Goal: Transaction & Acquisition: Book appointment/travel/reservation

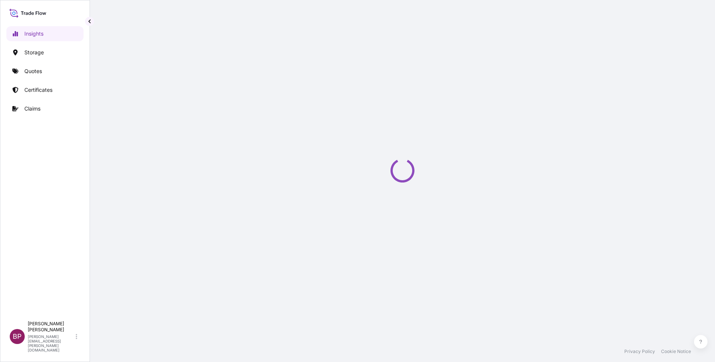
select select "2025"
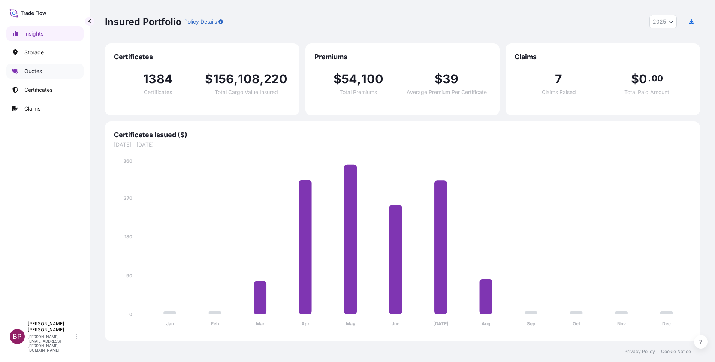
click at [47, 74] on link "Quotes" at bounding box center [44, 71] width 77 height 15
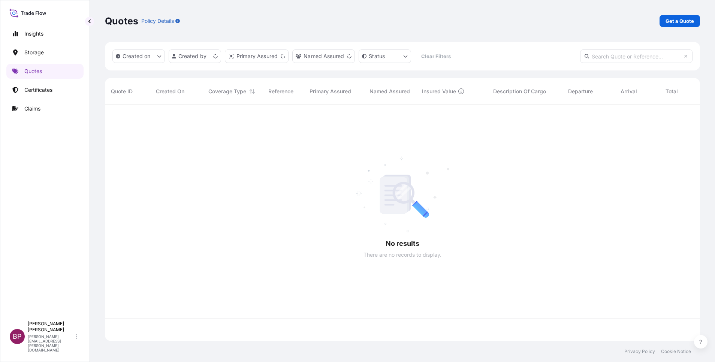
scroll to position [232, 586]
click at [678, 19] on p "Get a Quote" at bounding box center [679, 20] width 28 height 7
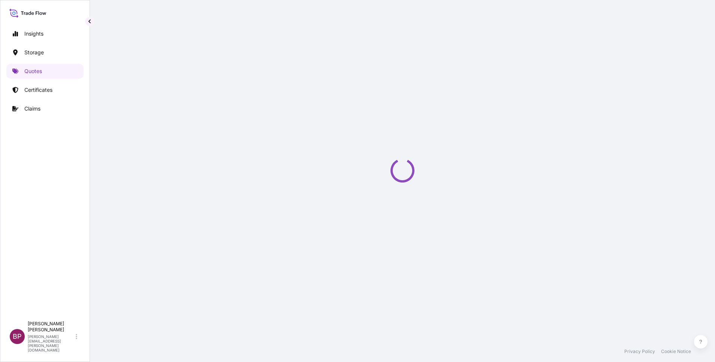
select select "Water"
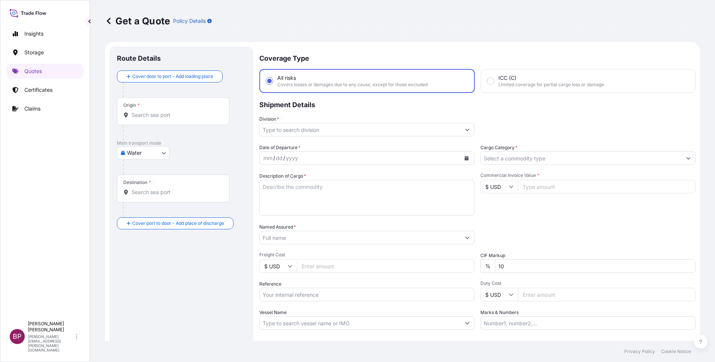
scroll to position [12, 0]
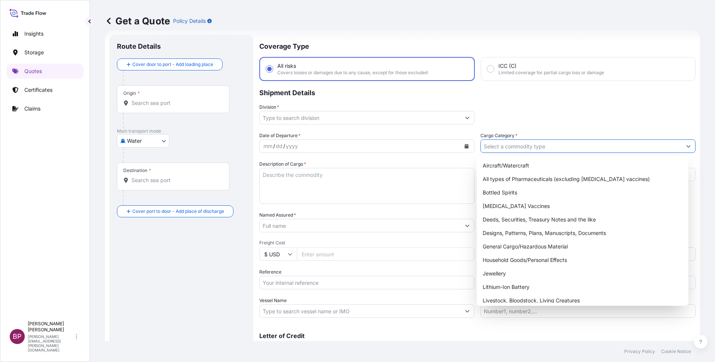
click at [543, 147] on input "Cargo Category *" at bounding box center [581, 145] width 201 height 13
click at [524, 247] on div "General Cargo/Hazardous Material" at bounding box center [583, 246] width 206 height 13
type input "General Cargo/Hazardous Material"
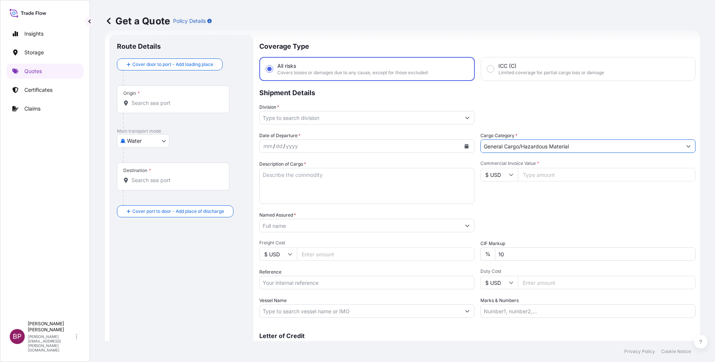
click at [460, 113] on button "Show suggestions" at bounding box center [466, 117] width 13 height 13
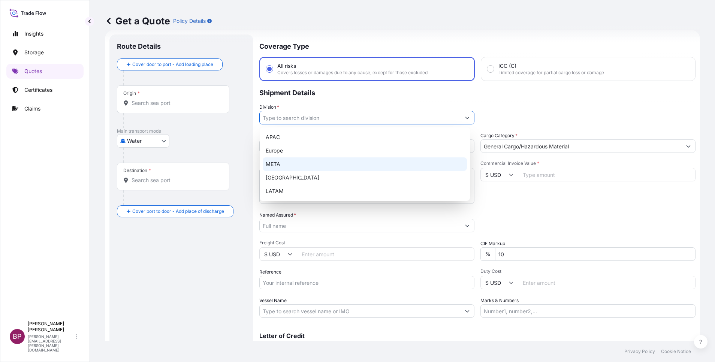
click at [329, 160] on div "META" at bounding box center [365, 163] width 204 height 13
type input "META"
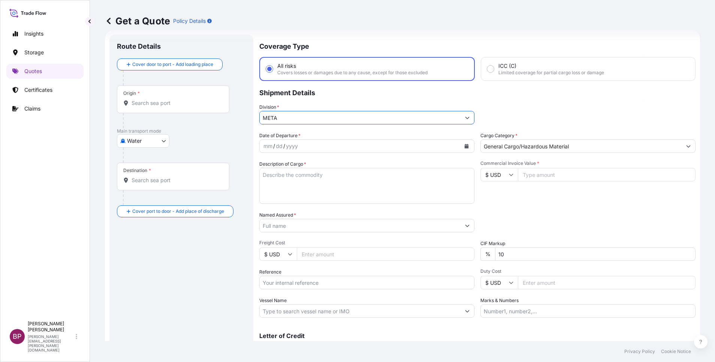
click at [503, 175] on input "$ USD" at bounding box center [498, 174] width 37 height 13
drag, startPoint x: 496, startPoint y: 200, endPoint x: 526, endPoint y: 178, distance: 37.5
click at [496, 199] on div "€ EUR" at bounding box center [494, 195] width 31 height 14
type input "€ EUR"
drag, startPoint x: 534, startPoint y: 177, endPoint x: 532, endPoint y: 184, distance: 6.5
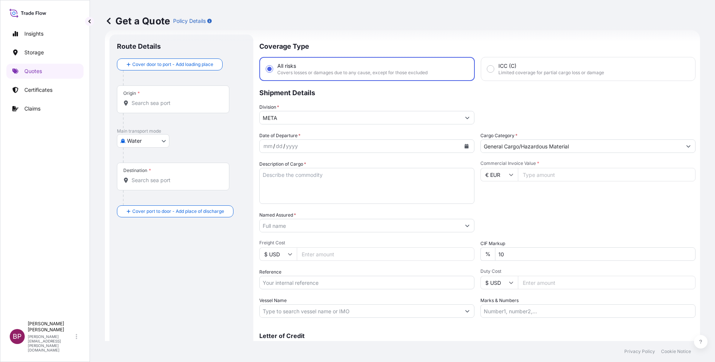
click at [533, 177] on input "Commercial Invoice Value *" at bounding box center [607, 174] width 178 height 13
paste input "9719.89"
type input "9719.89"
drag, startPoint x: 510, startPoint y: 256, endPoint x: 341, endPoint y: 239, distance: 170.6
click at [402, 246] on div "Date of Departure * mm / dd / yyyy Cargo Category * General Cargo/Hazardous Mat…" at bounding box center [477, 225] width 436 height 186
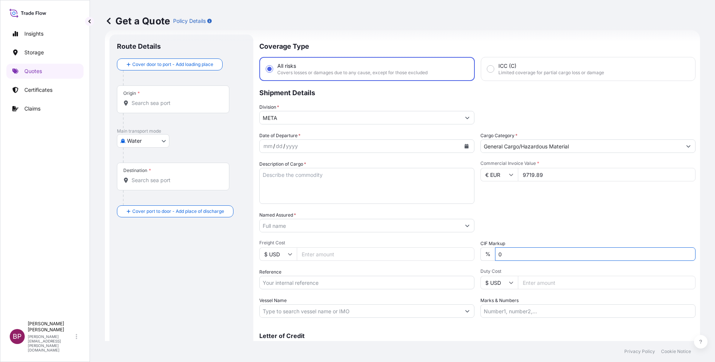
type input "0"
click at [539, 221] on div "Packing Category Type to search a container mode Please select a primary mode o…" at bounding box center [587, 221] width 215 height 21
click at [333, 186] on textarea "Description of Cargo *" at bounding box center [366, 186] width 215 height 36
paste textarea "Fan wheel for LT-280"
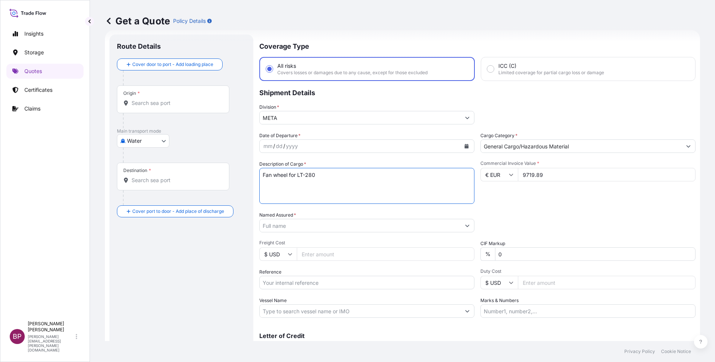
type textarea "Fan wheel for LT-280"
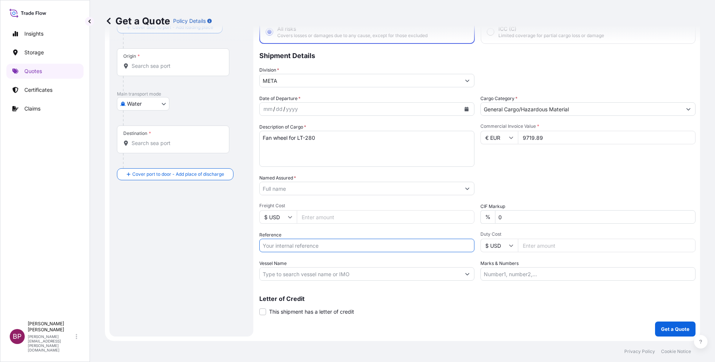
drag, startPoint x: 324, startPoint y: 243, endPoint x: 347, endPoint y: 243, distance: 22.5
click at [324, 243] on input "Reference" at bounding box center [366, 245] width 215 height 13
paste input "SSLS2901"
type input "SSLS2901"
click at [307, 189] on input "Named Assured *" at bounding box center [360, 188] width 201 height 13
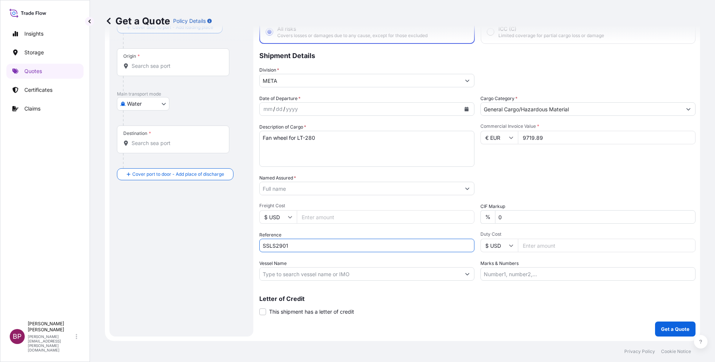
paste input "BRC Industrial Saudia CO"
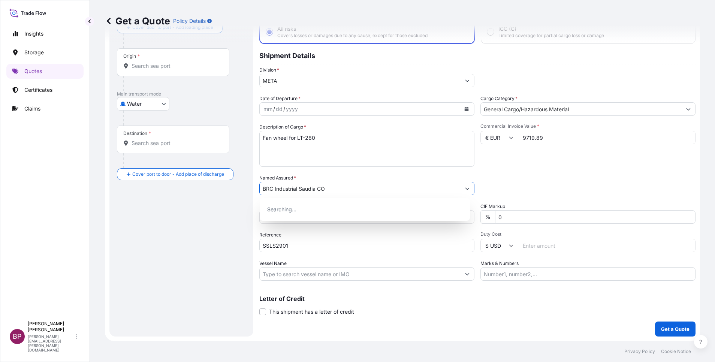
type input "BRC Industrial Saudia CO"
click at [465, 109] on icon "Calendar" at bounding box center [467, 109] width 4 height 4
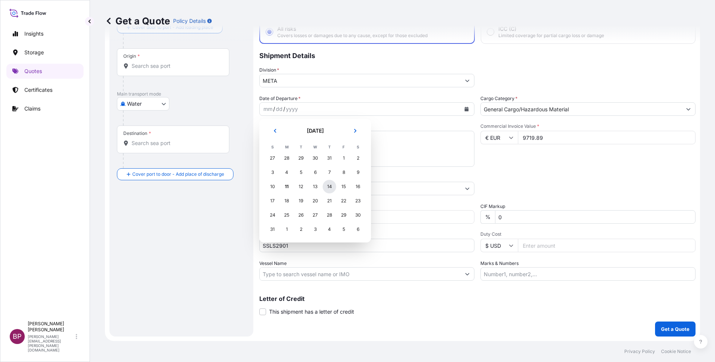
click at [327, 186] on div "14" at bounding box center [329, 186] width 13 height 13
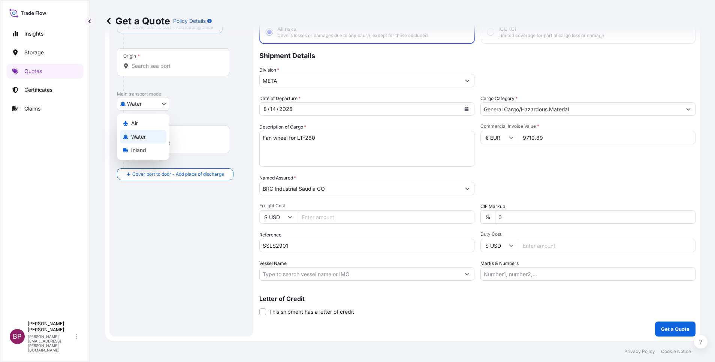
click at [157, 99] on body "Insights Storage Quotes Certificates Claims BP [PERSON_NAME] Kurian [EMAIL_ADDR…" at bounding box center [357, 181] width 715 height 362
click at [142, 116] on div "Air Water Inland" at bounding box center [143, 137] width 52 height 46
click at [141, 118] on div "Air" at bounding box center [143, 123] width 46 height 13
select select "Air"
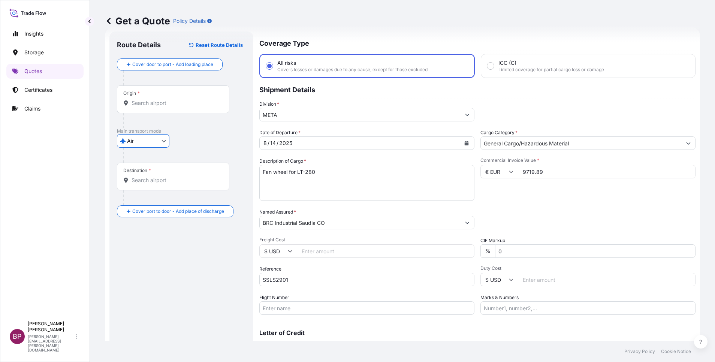
scroll to position [0, 0]
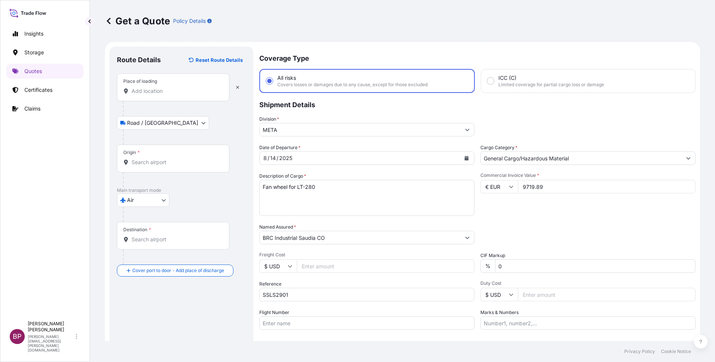
click at [150, 92] on input "Place of loading" at bounding box center [176, 90] width 88 height 7
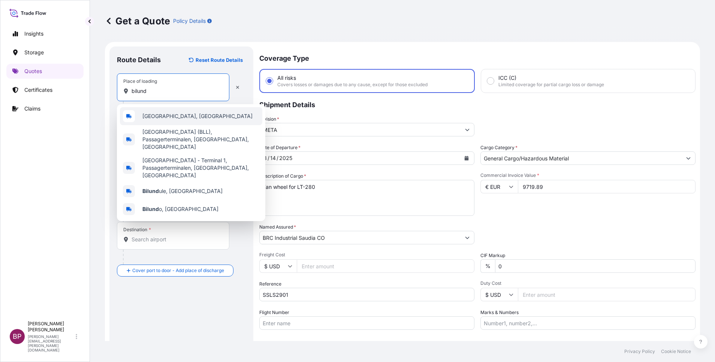
click at [168, 115] on span "[GEOGRAPHIC_DATA], [GEOGRAPHIC_DATA]" at bounding box center [197, 115] width 110 height 7
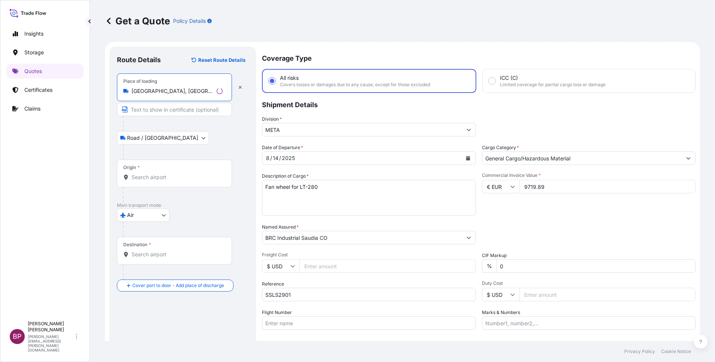
type input "[GEOGRAPHIC_DATA], [GEOGRAPHIC_DATA]"
click at [180, 176] on input "Origin *" at bounding box center [177, 176] width 91 height 7
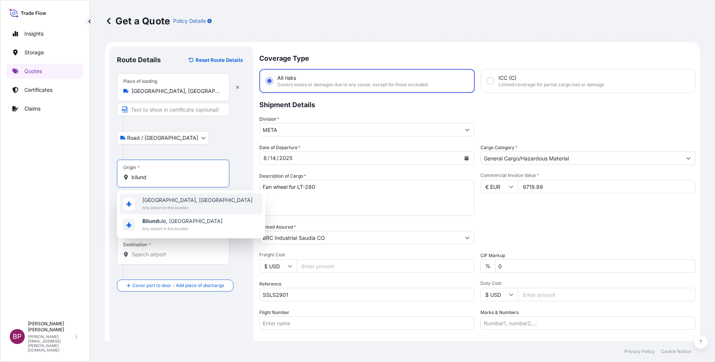
click at [187, 203] on span "[GEOGRAPHIC_DATA], [GEOGRAPHIC_DATA]" at bounding box center [197, 199] width 110 height 7
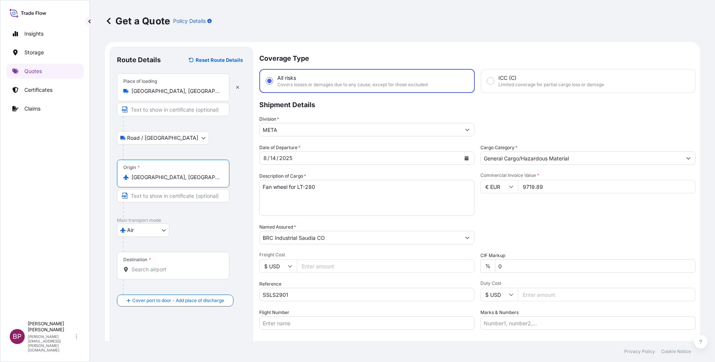
type input "[GEOGRAPHIC_DATA], [GEOGRAPHIC_DATA]"
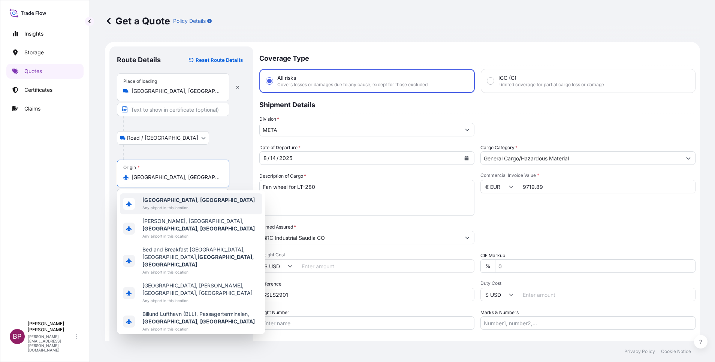
click at [232, 155] on div at bounding box center [184, 152] width 123 height 15
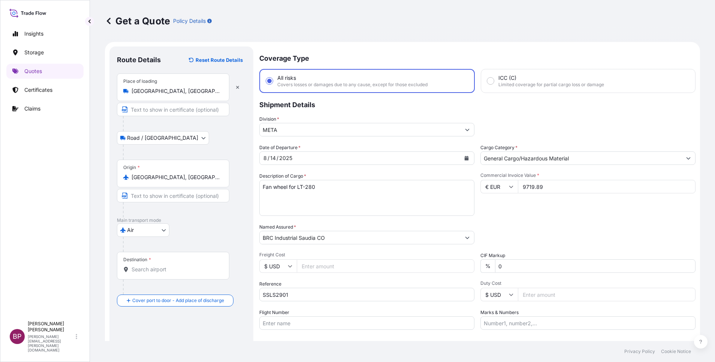
click at [160, 271] on input "Destination *" at bounding box center [176, 269] width 88 height 7
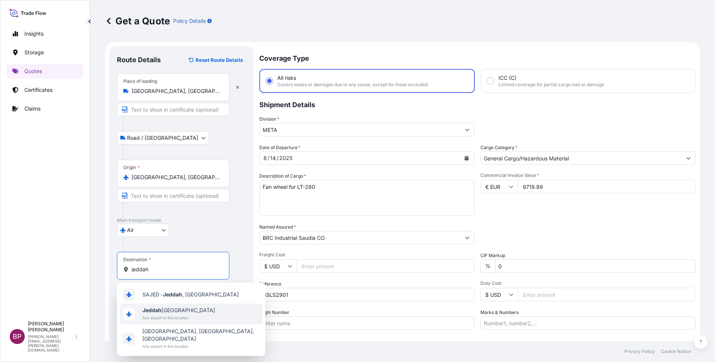
click at [179, 310] on span "Jeddah [GEOGRAPHIC_DATA]" at bounding box center [178, 309] width 73 height 7
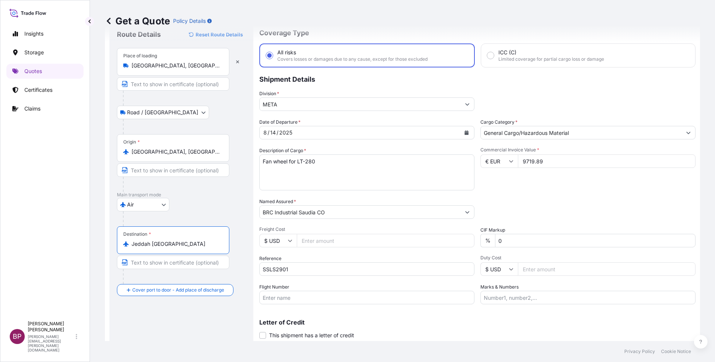
scroll to position [49, 0]
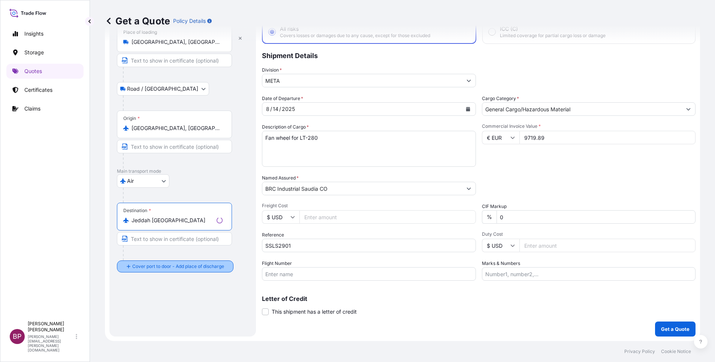
type input "Jeddah [GEOGRAPHIC_DATA]"
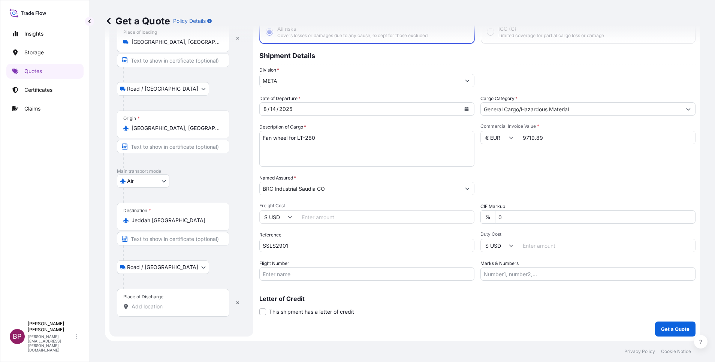
drag, startPoint x: 167, startPoint y: 303, endPoint x: 161, endPoint y: 300, distance: 5.9
click at [166, 302] on div "Place of Discharge" at bounding box center [173, 303] width 112 height 28
click at [166, 303] on input "Place of Discharge" at bounding box center [176, 306] width 88 height 7
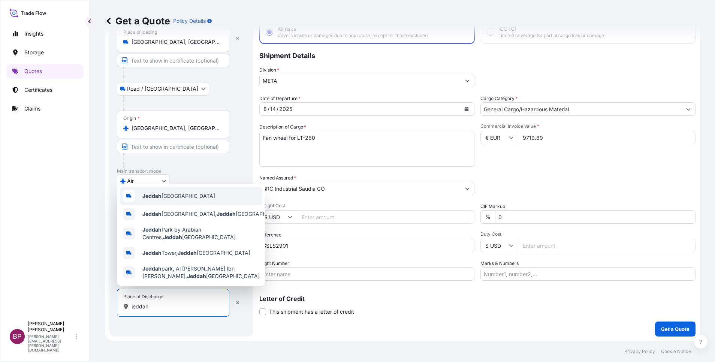
click at [187, 192] on span "Jeddah [GEOGRAPHIC_DATA]" at bounding box center [178, 195] width 73 height 7
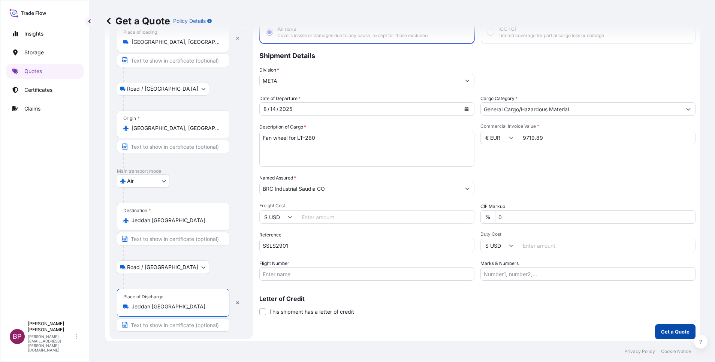
type input "Jeddah [GEOGRAPHIC_DATA]"
click at [655, 331] on button "Get a Quote" at bounding box center [675, 331] width 40 height 15
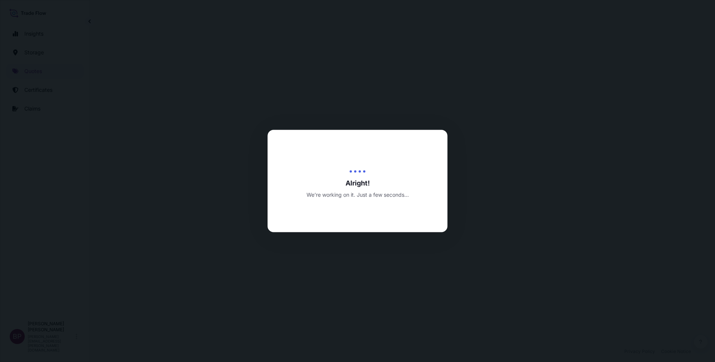
select select "Road / [GEOGRAPHIC_DATA]"
select select "Air"
select select "Road / [GEOGRAPHIC_DATA]"
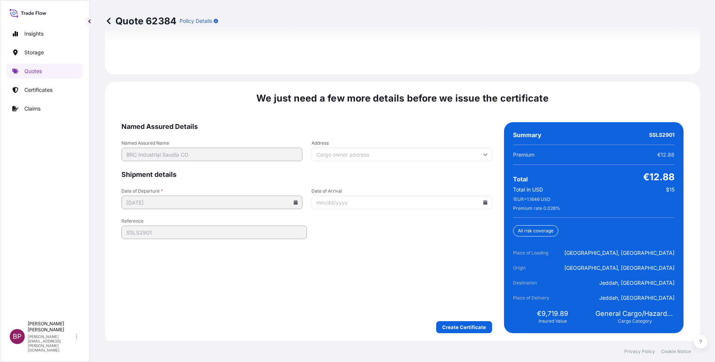
scroll to position [1149, 0]
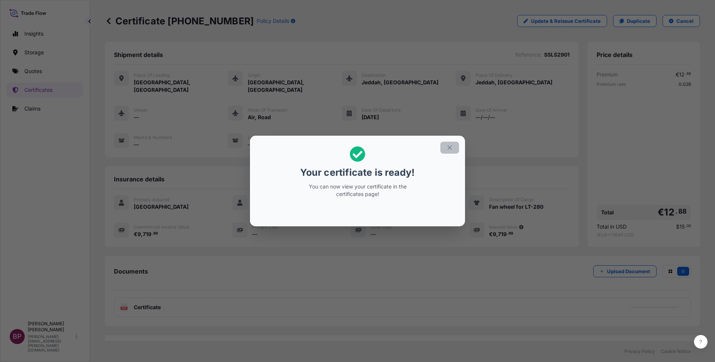
click at [448, 149] on icon "button" at bounding box center [449, 147] width 7 height 7
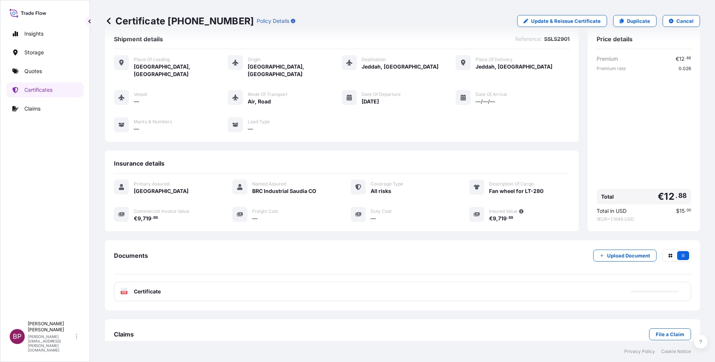
scroll to position [24, 0]
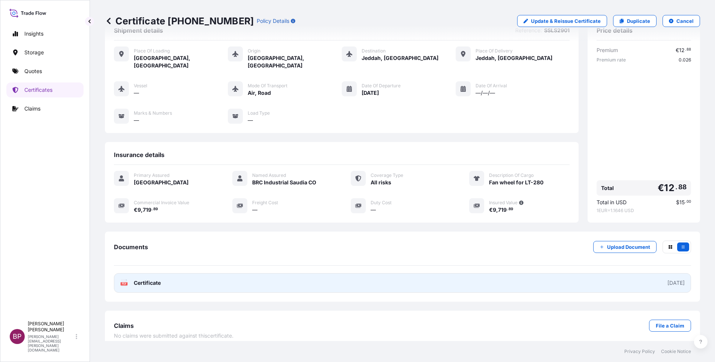
click at [146, 279] on span "Certificate" at bounding box center [147, 282] width 27 height 7
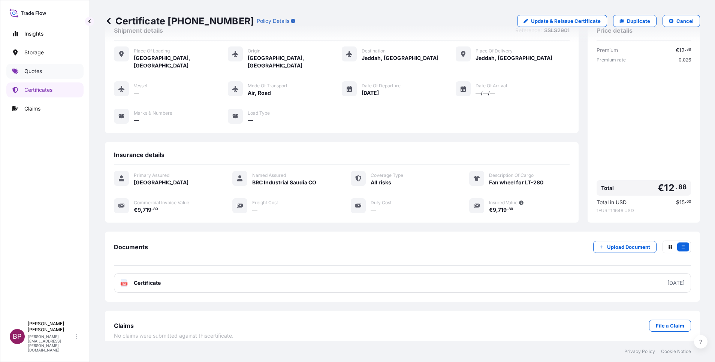
click at [39, 71] on p "Quotes" at bounding box center [33, 70] width 18 height 7
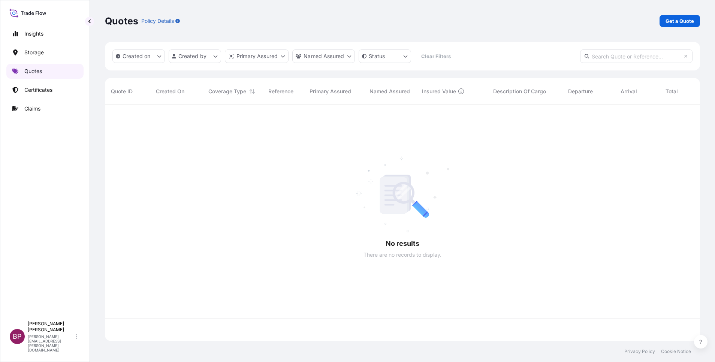
scroll to position [232, 586]
click at [674, 18] on p "Get a Quote" at bounding box center [679, 20] width 28 height 7
select select "Water"
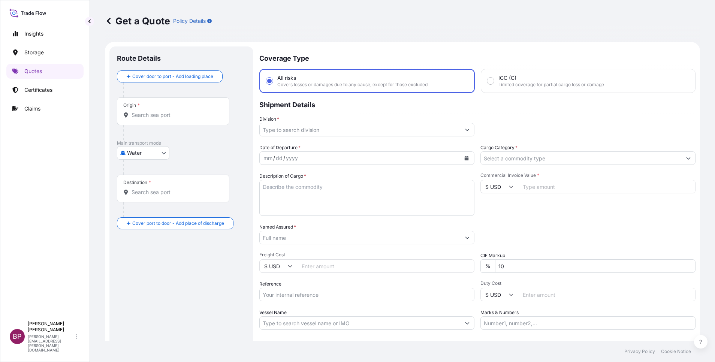
scroll to position [12, 0]
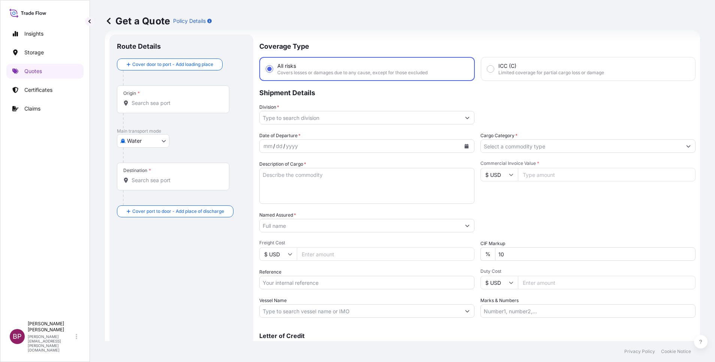
drag, startPoint x: 545, startPoint y: 149, endPoint x: 540, endPoint y: 155, distance: 7.4
click at [545, 149] on input "Cargo Category *" at bounding box center [581, 145] width 201 height 13
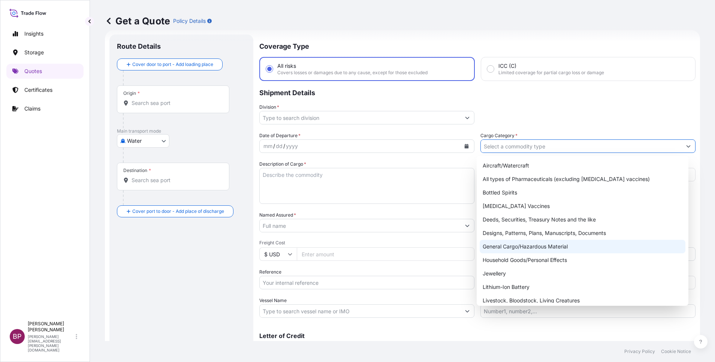
click at [528, 244] on div "General Cargo/Hazardous Material" at bounding box center [583, 246] width 206 height 13
type input "General Cargo/Hazardous Material"
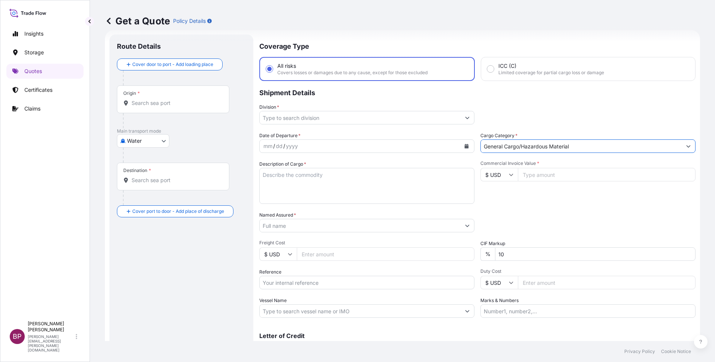
click at [465, 118] on icon "Show suggestions" at bounding box center [467, 117] width 4 height 4
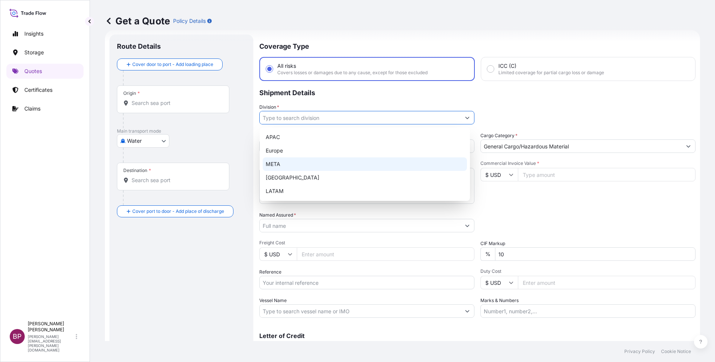
click at [299, 163] on div "META" at bounding box center [365, 163] width 204 height 13
type input "META"
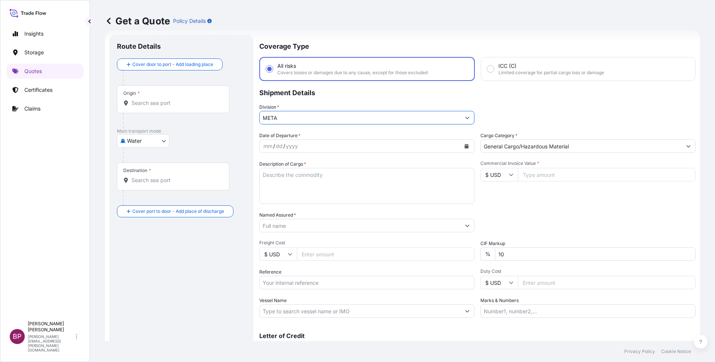
click at [342, 184] on textarea "Description of Cargo *" at bounding box center [366, 186] width 215 height 36
paste textarea "6.571,39"
type textarea "6.571,39"
click at [509, 174] on icon at bounding box center [511, 174] width 4 height 4
click at [509, 175] on icon at bounding box center [511, 174] width 4 height 4
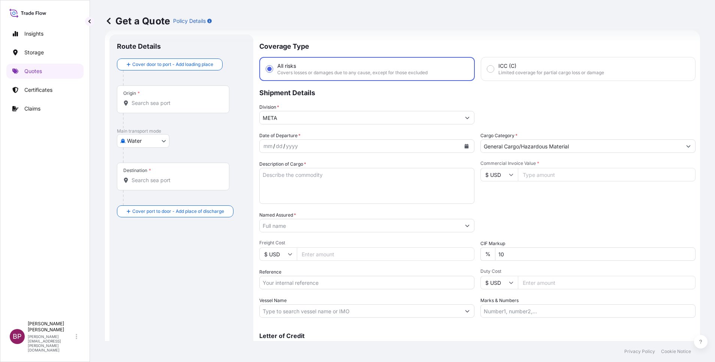
click at [509, 176] on icon at bounding box center [511, 174] width 4 height 4
drag, startPoint x: 491, startPoint y: 197, endPoint x: 496, endPoint y: 188, distance: 9.8
click at [494, 190] on div "€ EUR" at bounding box center [494, 195] width 31 height 14
type input "€ EUR"
click at [532, 173] on input "Commercial Invoice Value *" at bounding box center [607, 174] width 178 height 13
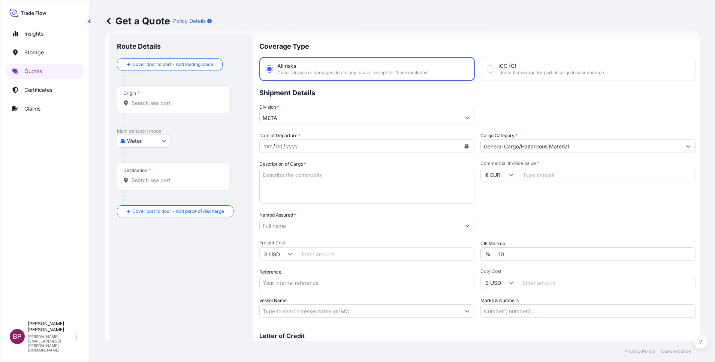
paste input "6.57"
type input "6.57"
drag, startPoint x: 508, startPoint y: 253, endPoint x: 270, endPoint y: 257, distance: 238.3
click at [324, 249] on div "Date of Departure * mm / dd / yyyy Cargo Category * General Cargo/Hazardous Mat…" at bounding box center [477, 225] width 436 height 186
drag, startPoint x: 540, startPoint y: 171, endPoint x: 462, endPoint y: 173, distance: 77.6
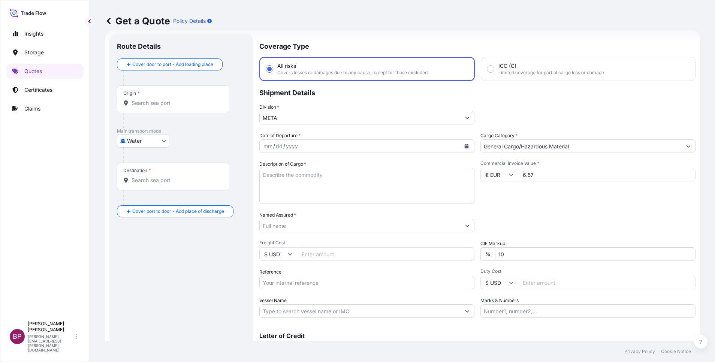
click at [471, 173] on div "Date of Departure * mm / dd / yyyy Cargo Category * General Cargo/Hazardous Mat…" at bounding box center [477, 225] width 436 height 186
type input "6571.39"
click at [480, 250] on div "% 10" at bounding box center [587, 253] width 215 height 13
type input "0"
click at [553, 217] on div "Packing Category Type to search a container mode Please select a primary mode o…" at bounding box center [587, 221] width 215 height 21
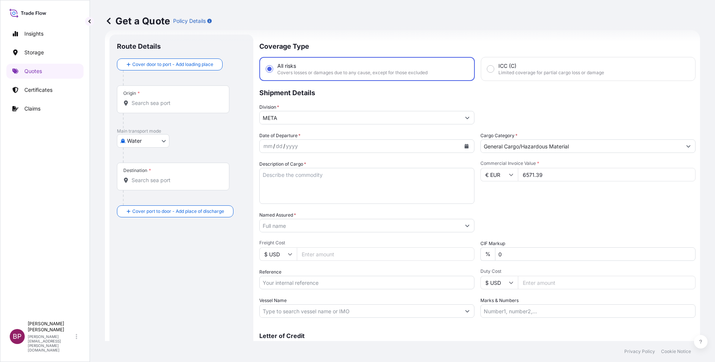
click at [323, 196] on textarea "Description of Cargo *" at bounding box center [366, 186] width 215 height 36
paste textarea "Lubrication Pump"
type textarea "Lubrication Pump"
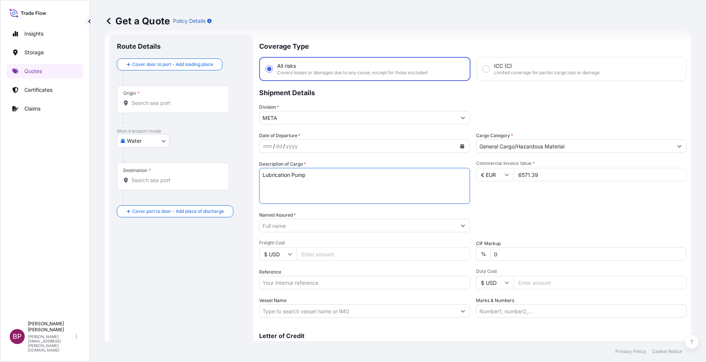
click at [306, 225] on input "Named Assured *" at bounding box center [358, 225] width 197 height 13
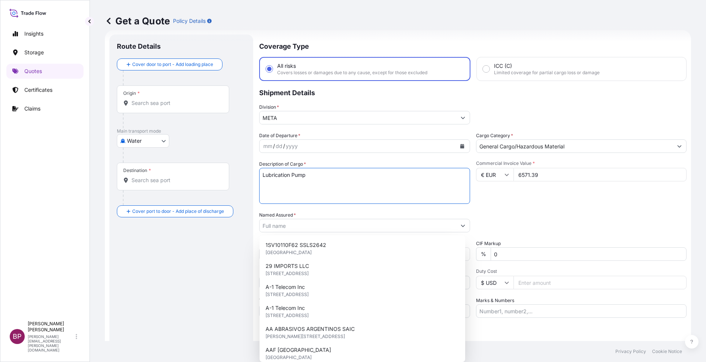
drag, startPoint x: 367, startPoint y: 185, endPoint x: 473, endPoint y: 209, distance: 108.8
click at [371, 182] on textarea "Lubrication Pump" at bounding box center [364, 186] width 211 height 36
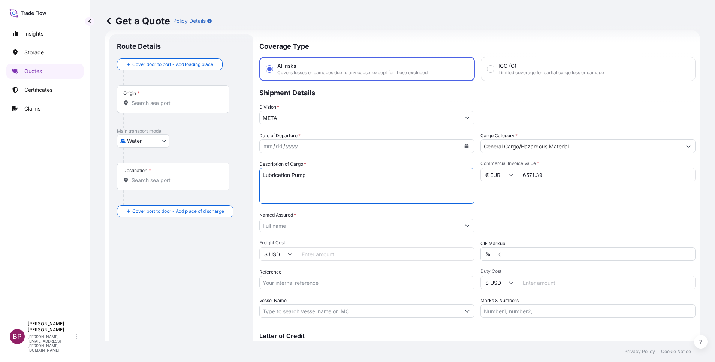
click at [511, 205] on div "Date of Departure * mm / dd / yyyy Cargo Category * General Cargo/Hazardous Mat…" at bounding box center [477, 225] width 436 height 186
click at [296, 282] on input "Reference" at bounding box center [366, 282] width 215 height 13
paste input "AWB:5249531210 SSLS2919"
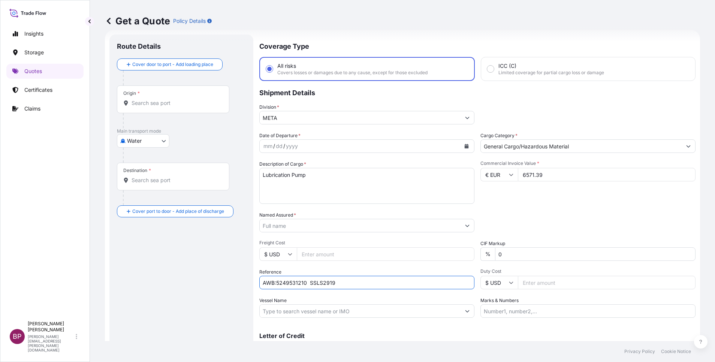
type input "AWB:5249531210 SSLS2919"
click at [297, 225] on input "Named Assured *" at bounding box center [360, 225] width 201 height 13
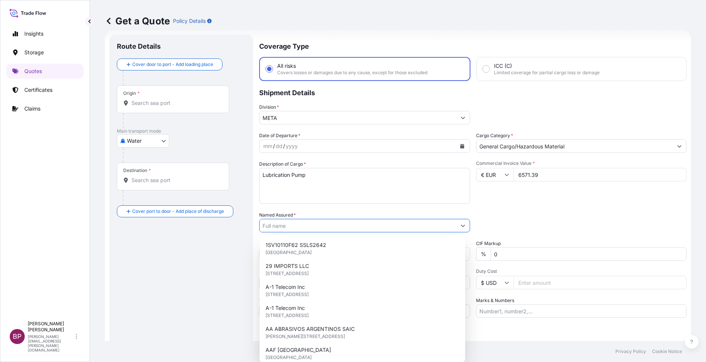
paste input "JAC RIJK AL RUSHAID CONTRACTING & SERVICES CO. LTD"
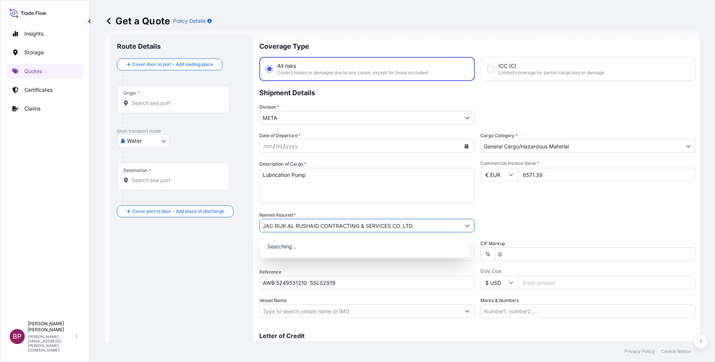
type input "JAC RIJK AL RUSHAID CONTRACTING & SERVICES CO. LTD"
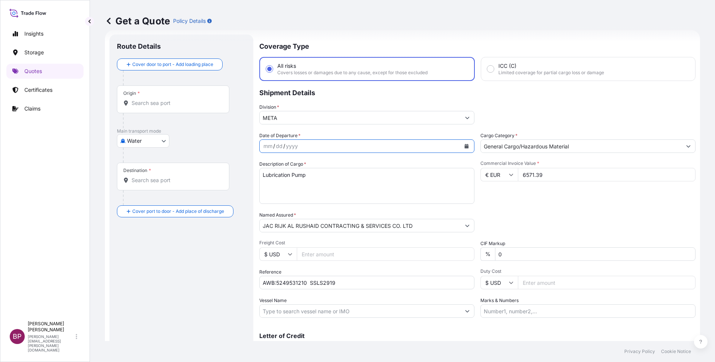
click at [464, 145] on icon "Calendar" at bounding box center [466, 146] width 4 height 4
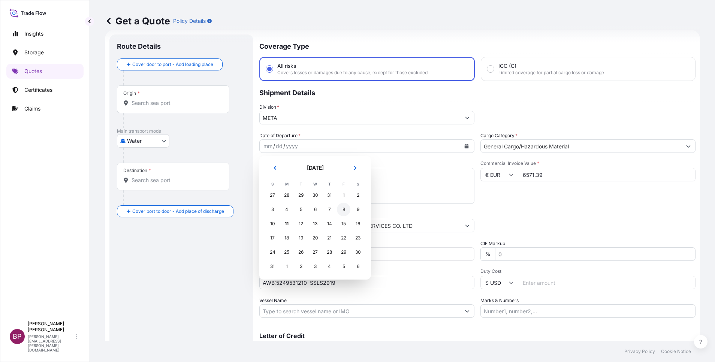
click at [342, 211] on div "8" at bounding box center [343, 209] width 13 height 13
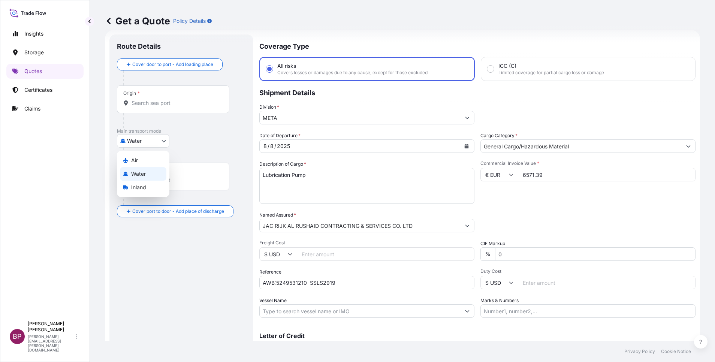
click at [167, 141] on body "Insights Storage Quotes Certificates Claims BP [PERSON_NAME] Kurian [EMAIL_ADDR…" at bounding box center [357, 181] width 715 height 362
click at [141, 161] on div "Air" at bounding box center [143, 160] width 46 height 13
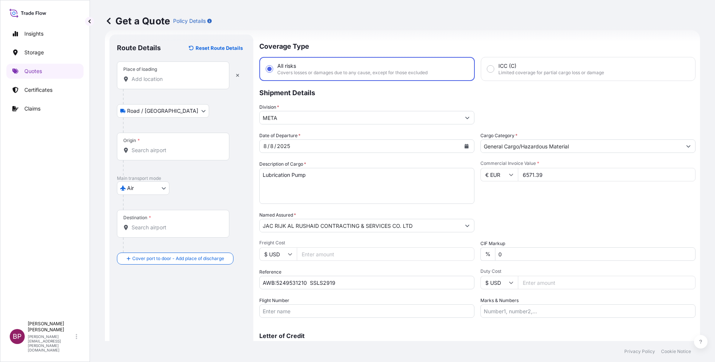
click at [148, 79] on input "Place of loading" at bounding box center [176, 78] width 88 height 7
paste input "[GEOGRAPHIC_DATA]"
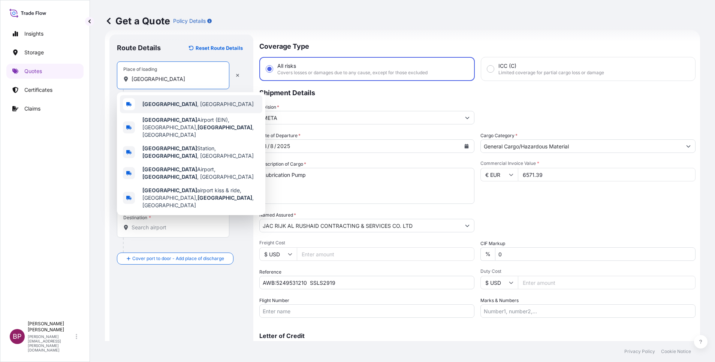
click at [195, 107] on span "[GEOGRAPHIC_DATA] , [GEOGRAPHIC_DATA]" at bounding box center [197, 103] width 111 height 7
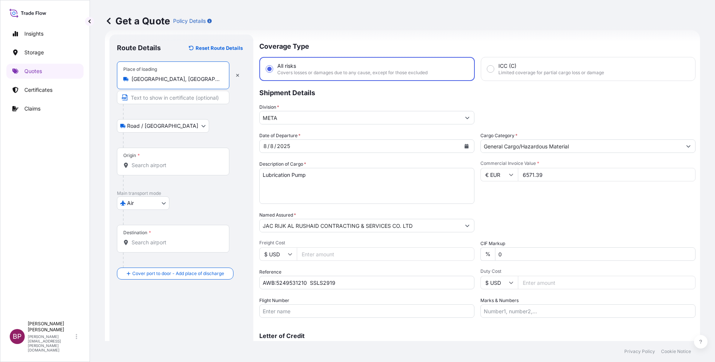
type input "[GEOGRAPHIC_DATA], [GEOGRAPHIC_DATA]"
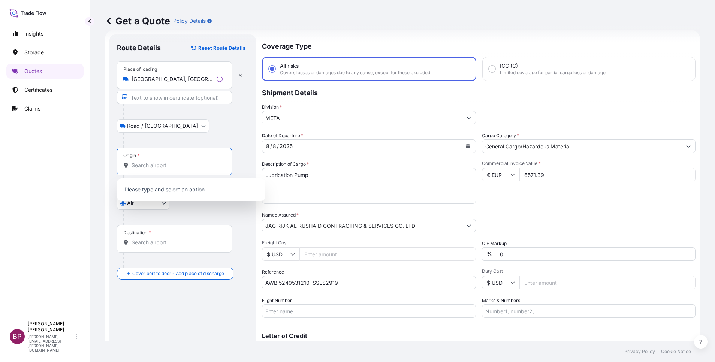
click at [161, 167] on input "Origin *" at bounding box center [177, 164] width 91 height 7
paste input "[GEOGRAPHIC_DATA]"
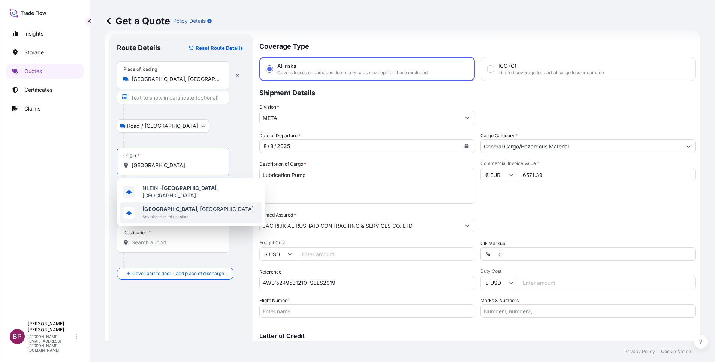
click at [179, 213] on span "Any airport in this location" at bounding box center [197, 216] width 111 height 7
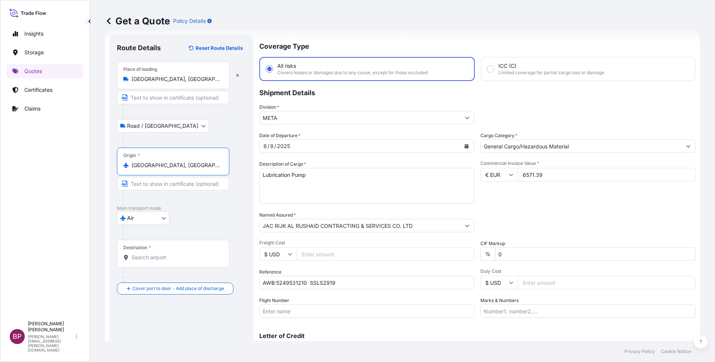
type input "[GEOGRAPHIC_DATA], [GEOGRAPHIC_DATA]"
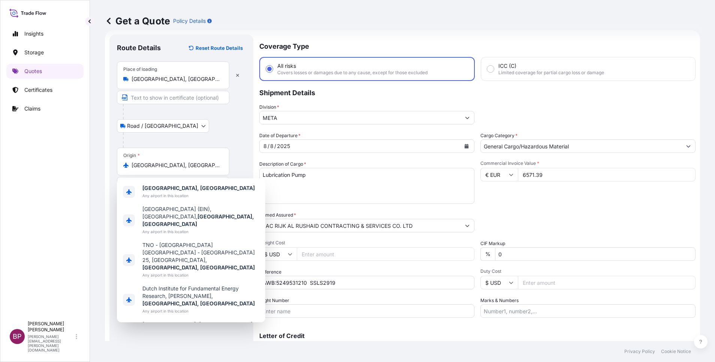
click at [228, 131] on div "Road / [GEOGRAPHIC_DATA] / Inland" at bounding box center [181, 125] width 129 height 13
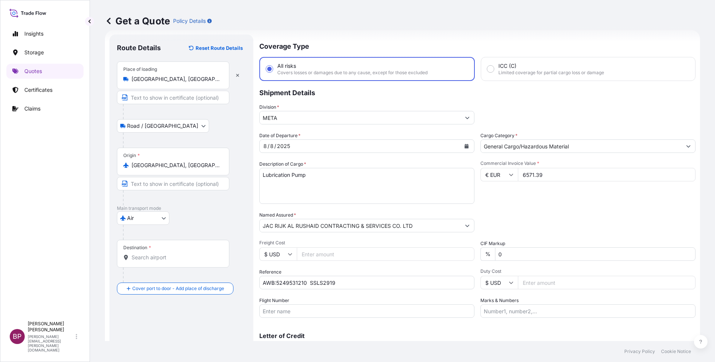
scroll to position [49, 0]
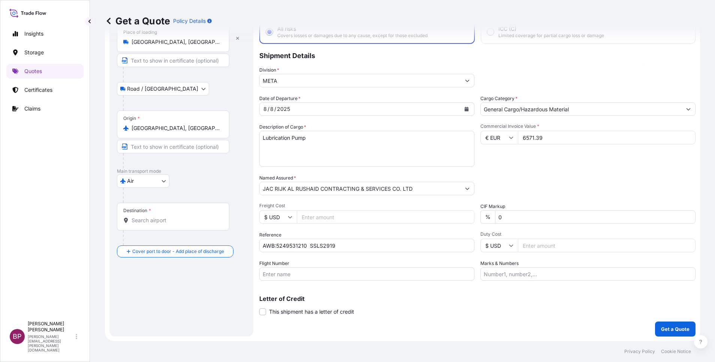
click at [165, 217] on input "Destination *" at bounding box center [176, 220] width 88 height 7
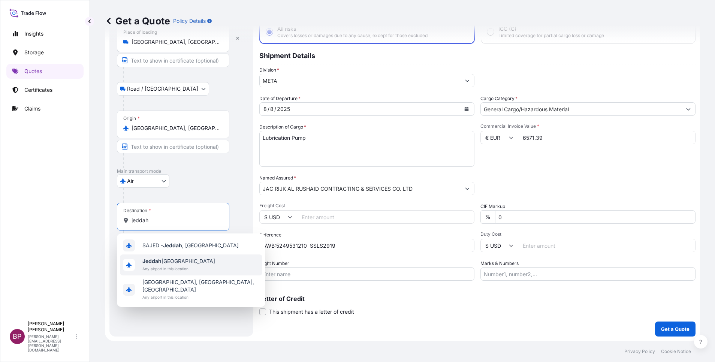
click at [180, 267] on span "Any airport in this location" at bounding box center [178, 268] width 73 height 7
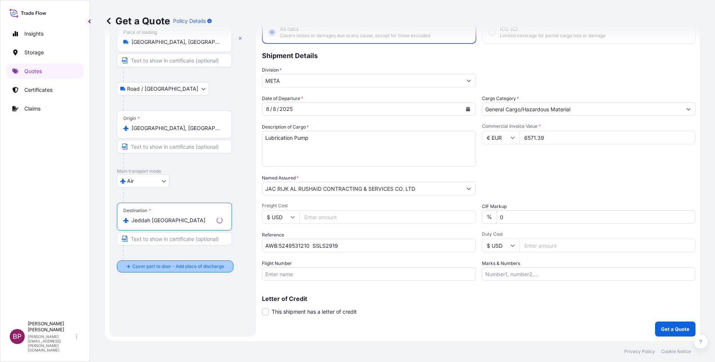
type input "Jeddah [GEOGRAPHIC_DATA]"
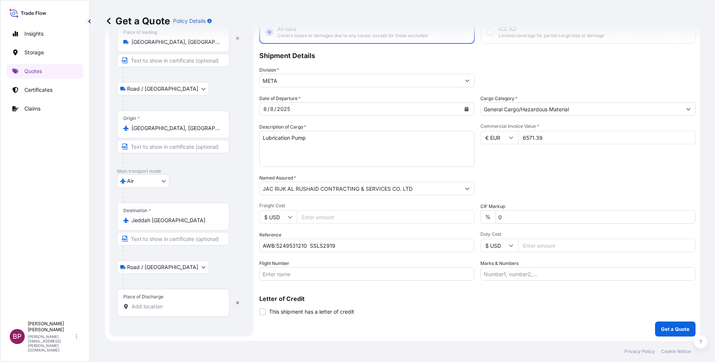
drag, startPoint x: 164, startPoint y: 308, endPoint x: 161, endPoint y: 305, distance: 4.3
click at [164, 307] on input "Place of Discharge" at bounding box center [176, 306] width 88 height 7
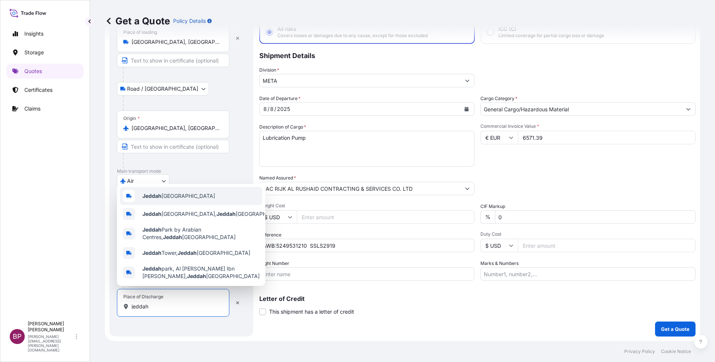
click at [176, 192] on span "Jeddah [GEOGRAPHIC_DATA]" at bounding box center [178, 195] width 73 height 7
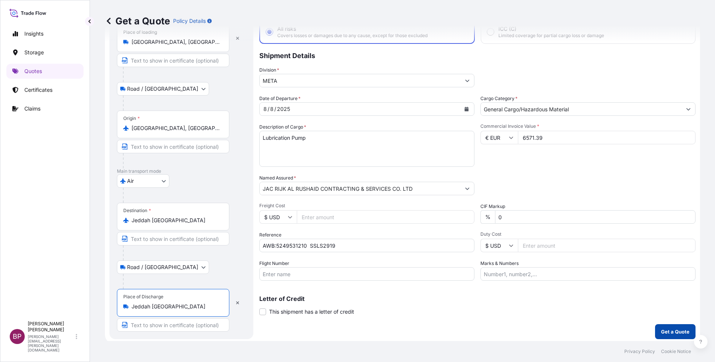
type input "Jeddah [GEOGRAPHIC_DATA]"
click at [672, 330] on p "Get a Quote" at bounding box center [675, 331] width 28 height 7
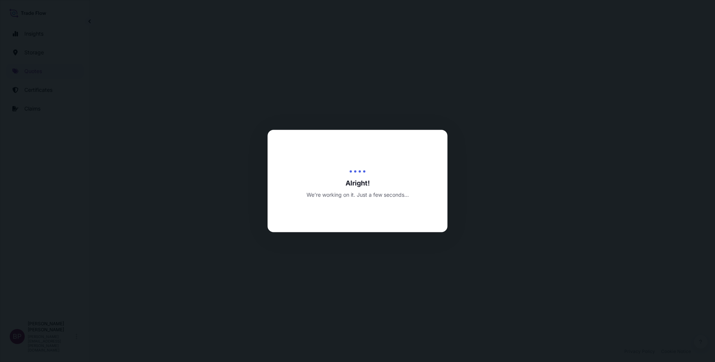
select select "Road / [GEOGRAPHIC_DATA]"
select select "Air"
select select "Road / [GEOGRAPHIC_DATA]"
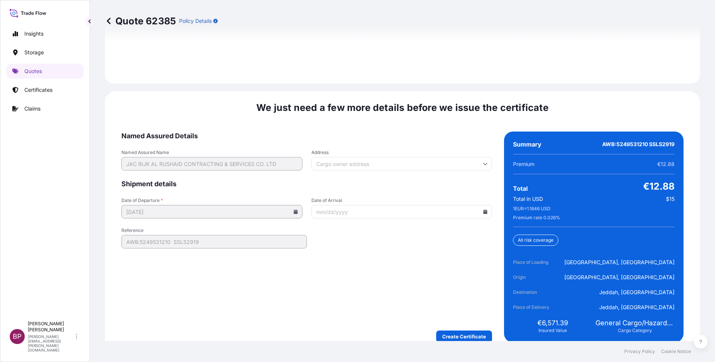
scroll to position [1149, 0]
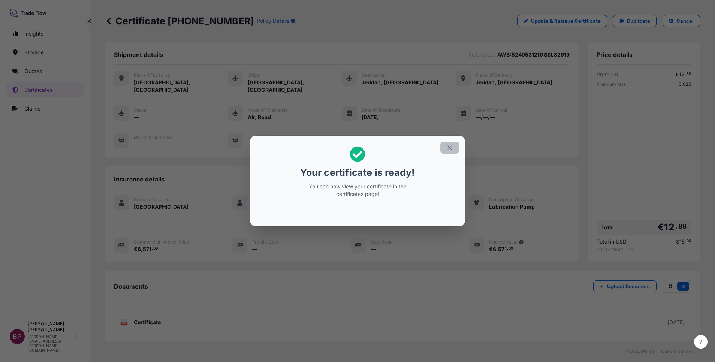
click at [449, 149] on icon "button" at bounding box center [449, 147] width 7 height 7
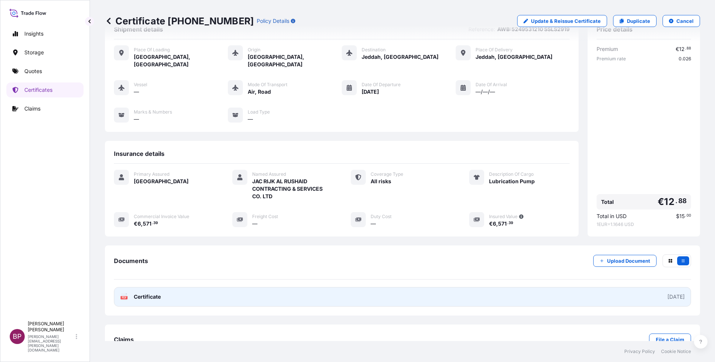
scroll to position [39, 0]
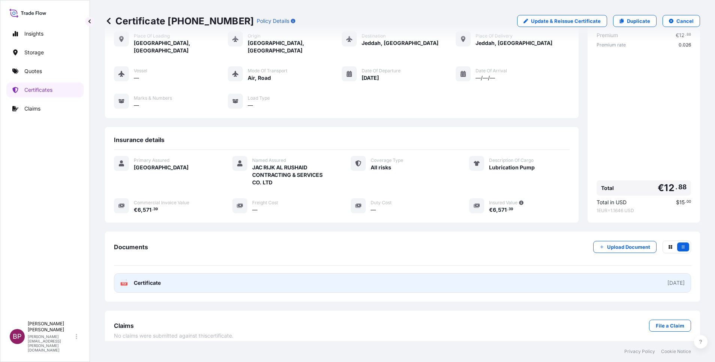
click at [149, 279] on span "Certificate" at bounding box center [147, 282] width 27 height 7
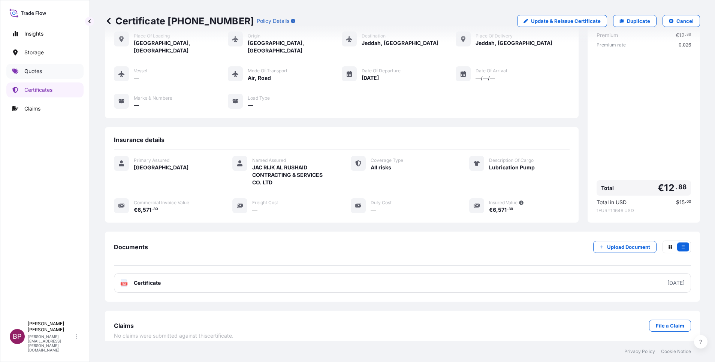
click at [31, 75] on p "Quotes" at bounding box center [33, 70] width 18 height 7
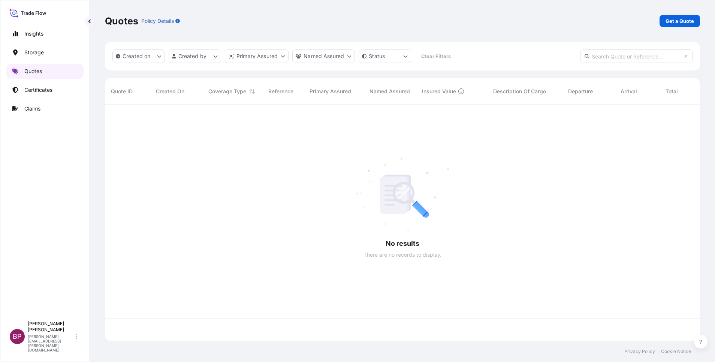
scroll to position [232, 586]
click at [677, 20] on p "Get a Quote" at bounding box center [679, 20] width 28 height 7
select select "Water"
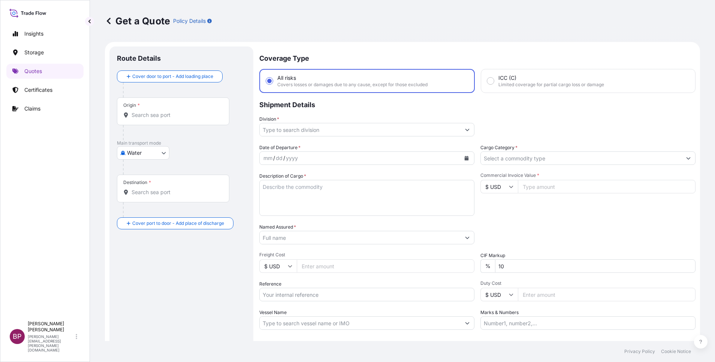
scroll to position [12, 0]
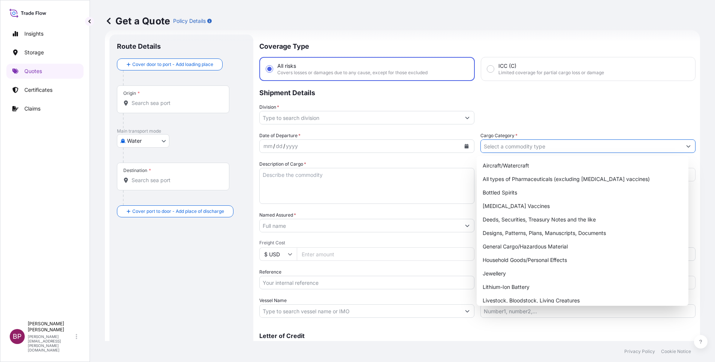
click at [543, 148] on input "Cargo Category *" at bounding box center [581, 145] width 201 height 13
click at [510, 247] on div "General Cargo/Hazardous Material" at bounding box center [583, 246] width 206 height 13
type input "General Cargo/Hazardous Material"
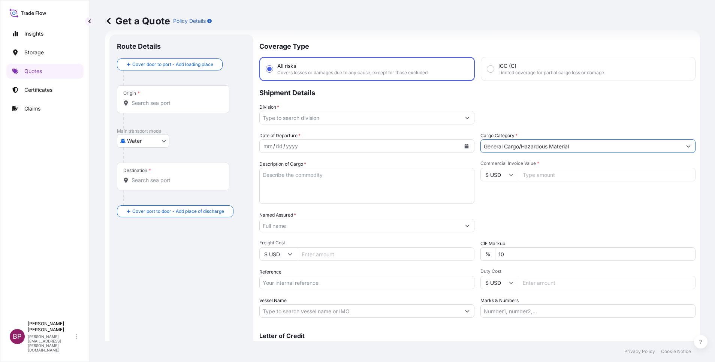
click at [465, 119] on icon "Show suggestions" at bounding box center [467, 117] width 4 height 4
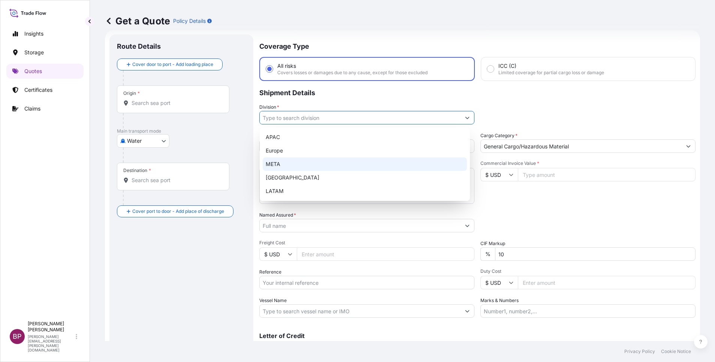
click at [319, 166] on div "META" at bounding box center [365, 163] width 204 height 13
type input "META"
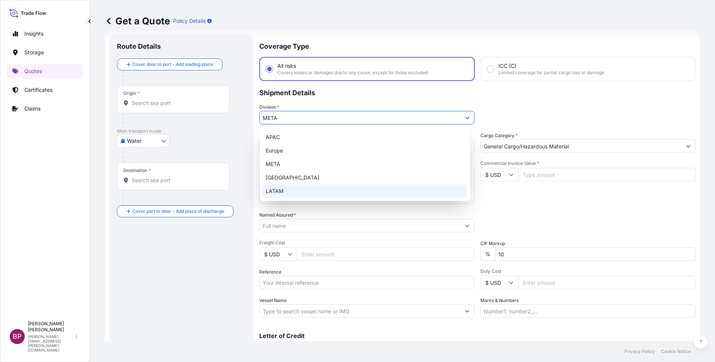
click at [562, 177] on input "Commercial Invoice Value *" at bounding box center [607, 174] width 178 height 13
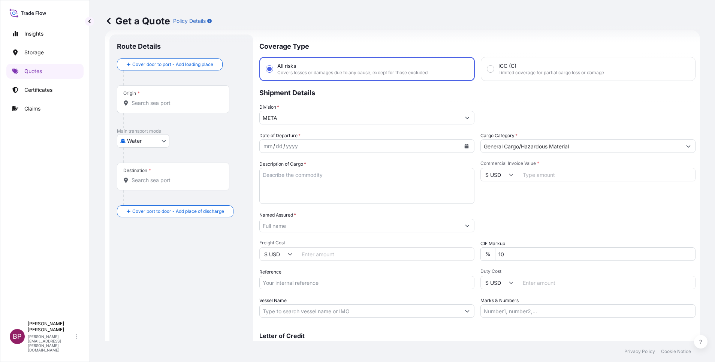
click at [506, 178] on input "$ USD" at bounding box center [498, 174] width 37 height 13
drag, startPoint x: 494, startPoint y: 204, endPoint x: 505, endPoint y: 198, distance: 12.9
click at [496, 202] on div "€ EUR" at bounding box center [494, 195] width 31 height 14
type input "€ EUR"
click at [547, 179] on input "Commercial Invoice Value *" at bounding box center [607, 174] width 178 height 13
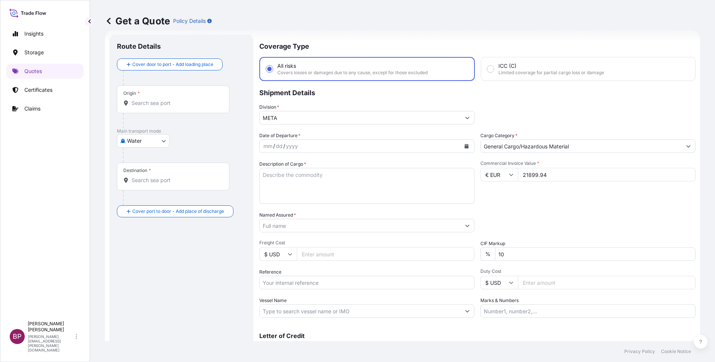
type input "21899.94"
drag, startPoint x: 447, startPoint y: 253, endPoint x: 431, endPoint y: 252, distance: 16.1
click at [440, 253] on div "Date of Departure * mm / dd / yyyy Cargo Category * General Cargo/Hazardous Mat…" at bounding box center [477, 225] width 436 height 186
type input "0"
click at [542, 218] on div "Packing Category Type to search a container mode Please select a primary mode o…" at bounding box center [587, 221] width 215 height 21
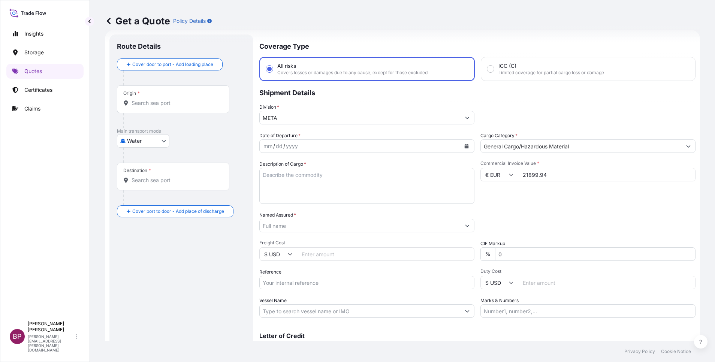
click at [325, 194] on textarea "Description of Cargo *" at bounding box center [366, 186] width 215 height 36
paste textarea "STUFFED VINE LEAVES"
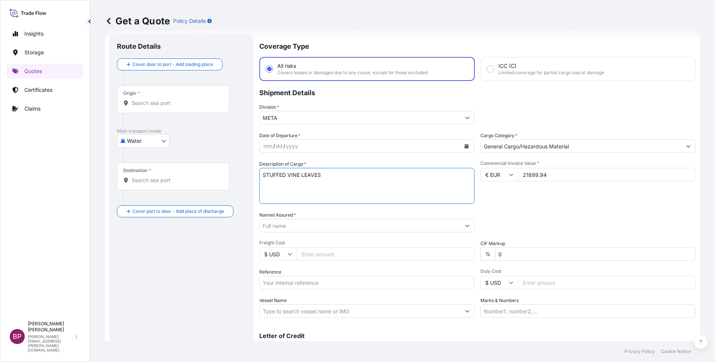
type textarea "STUFFED VINE LEAVES"
click at [311, 283] on input "Reference" at bounding box center [366, 282] width 215 height 13
paste input "SSLS2918"
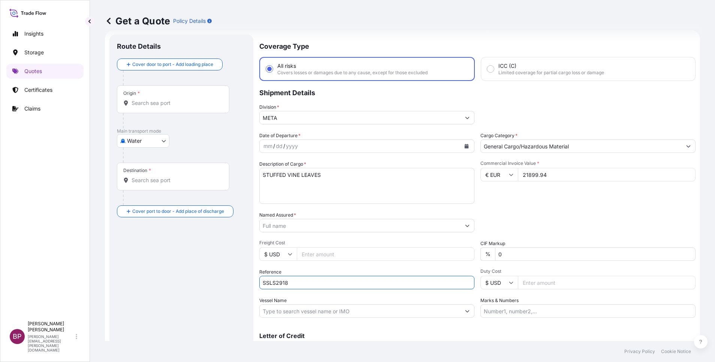
type input "SSLS2918"
click at [324, 224] on input "Named Assured *" at bounding box center [360, 225] width 201 height 13
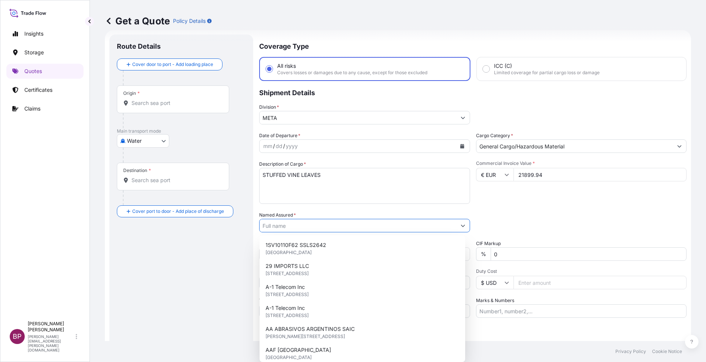
paste input "LULU SAUDI HYPERMARKETS LLC"
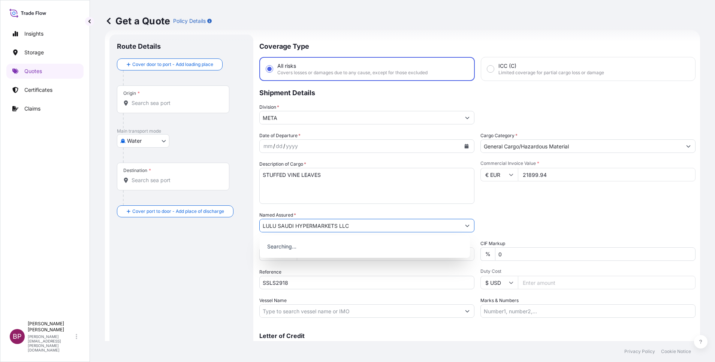
type input "LULU SAUDI HYPERMARKETS LLC"
click at [465, 147] on icon "Calendar" at bounding box center [467, 146] width 4 height 4
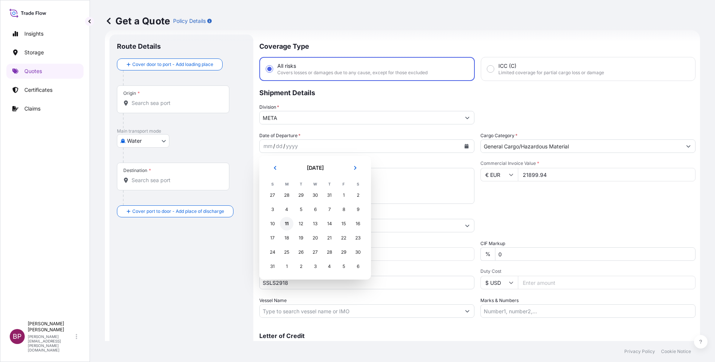
click at [286, 224] on div "11" at bounding box center [286, 223] width 13 height 13
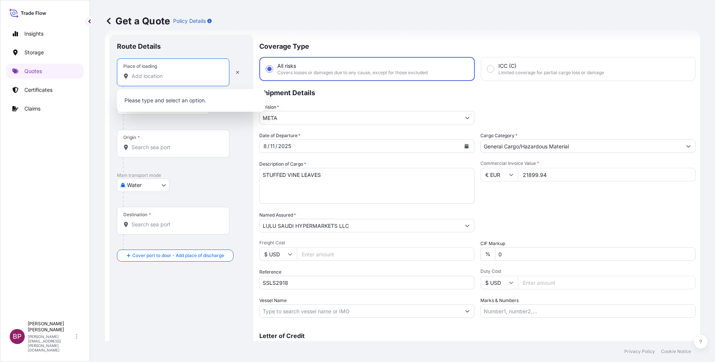
click at [190, 76] on input "Place of loading" at bounding box center [176, 75] width 88 height 7
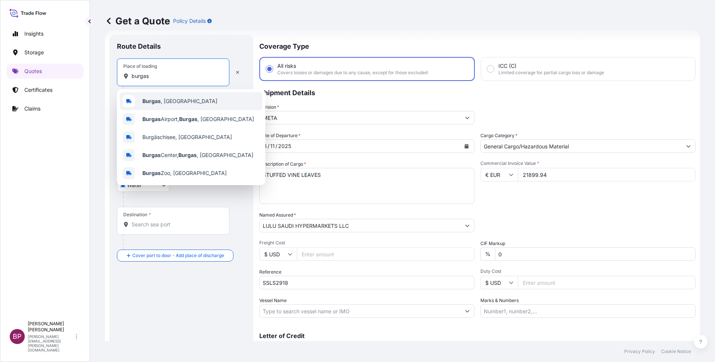
click at [177, 103] on span "[GEOGRAPHIC_DATA] , [GEOGRAPHIC_DATA]" at bounding box center [179, 100] width 75 height 7
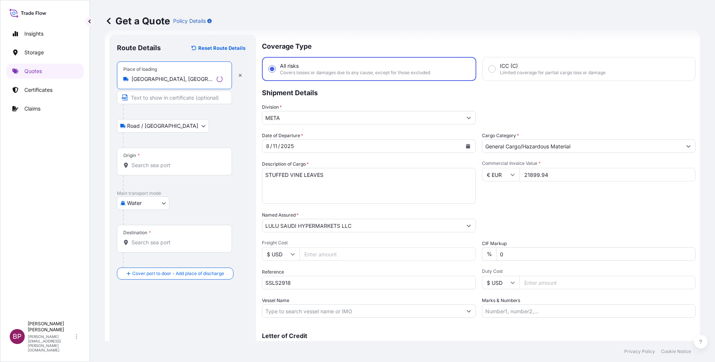
type input "[GEOGRAPHIC_DATA], [GEOGRAPHIC_DATA]"
click at [145, 162] on input "Origin *" at bounding box center [177, 164] width 91 height 7
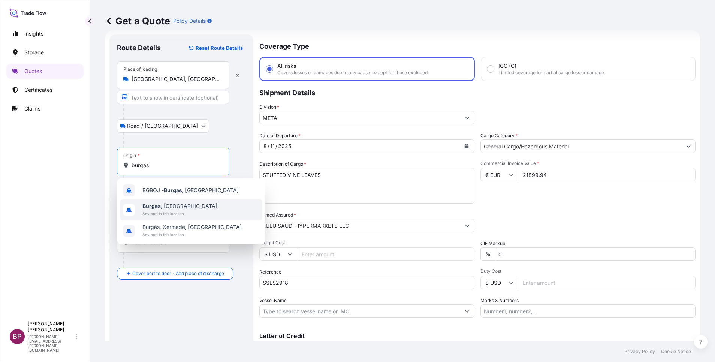
click at [161, 206] on span "[GEOGRAPHIC_DATA] , [GEOGRAPHIC_DATA]" at bounding box center [179, 205] width 75 height 7
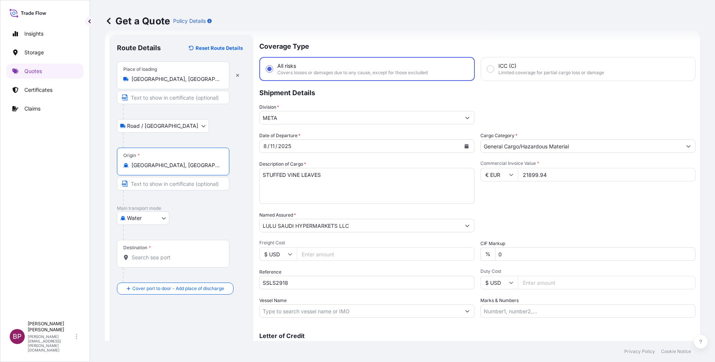
type input "[GEOGRAPHIC_DATA], [GEOGRAPHIC_DATA]"
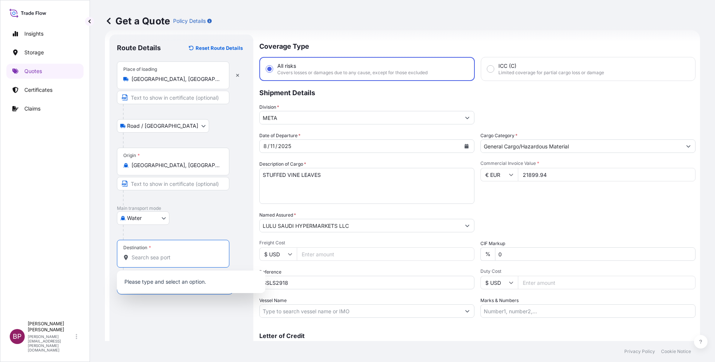
click at [179, 256] on input "Destination *" at bounding box center [176, 257] width 88 height 7
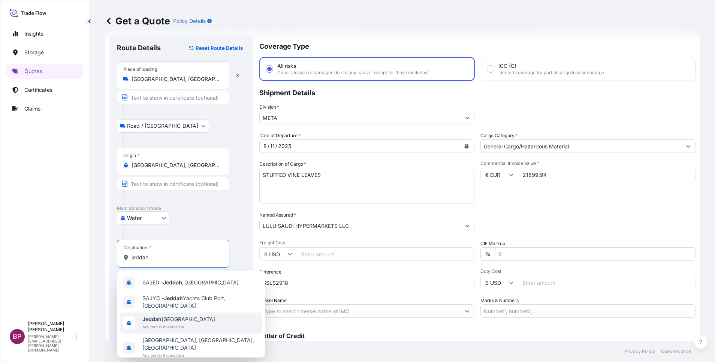
click at [181, 320] on span "Jeddah [GEOGRAPHIC_DATA]" at bounding box center [178, 318] width 73 height 7
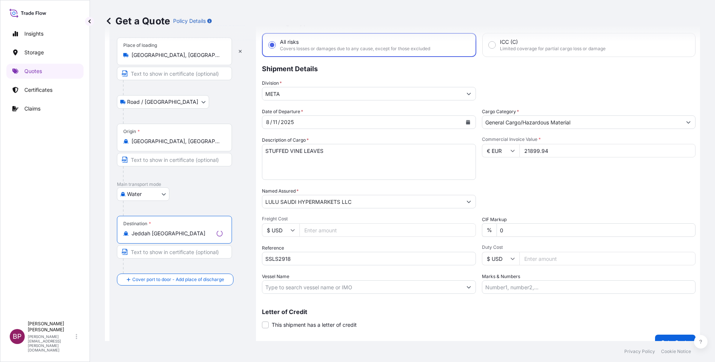
scroll to position [49, 0]
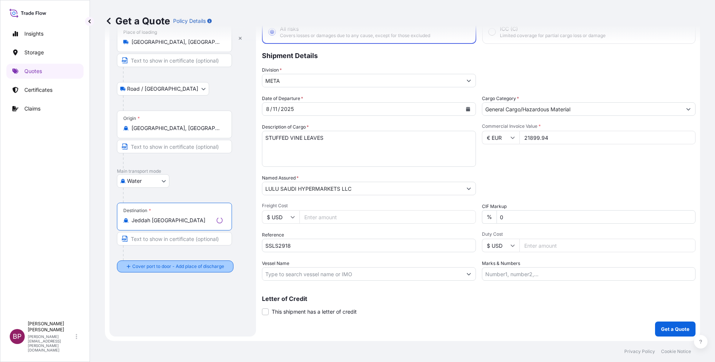
type input "Jeddah [GEOGRAPHIC_DATA]"
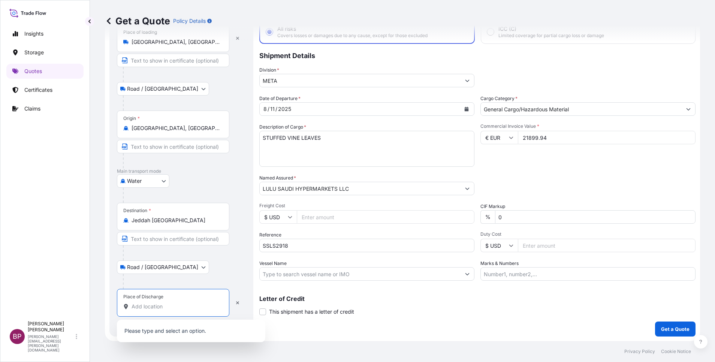
click at [171, 303] on input "Place of Discharge" at bounding box center [176, 306] width 88 height 7
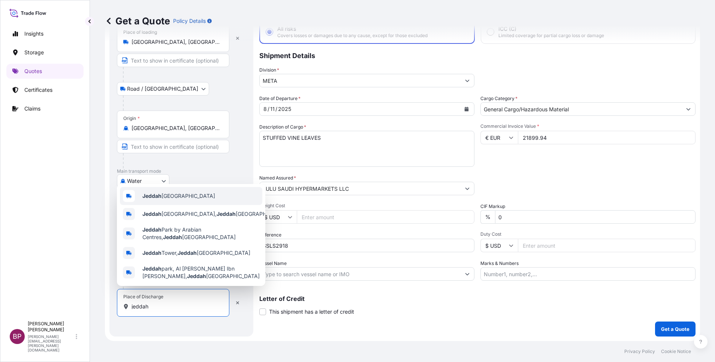
click at [174, 199] on div "Jeddah [GEOGRAPHIC_DATA]" at bounding box center [191, 196] width 142 height 18
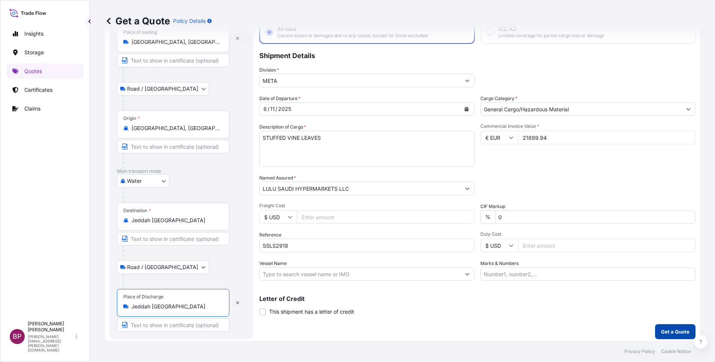
type input "Jeddah [GEOGRAPHIC_DATA]"
click at [669, 327] on button "Get a Quote" at bounding box center [675, 331] width 40 height 15
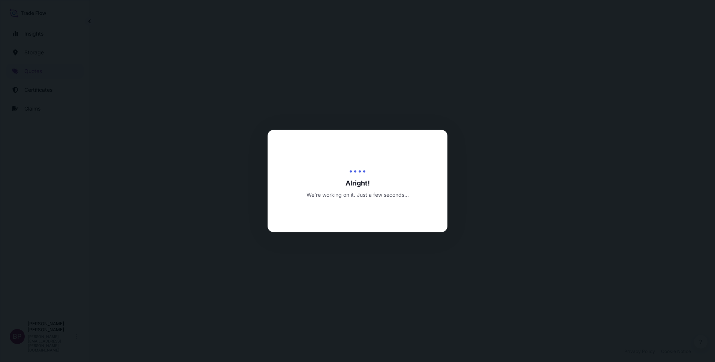
select select "Road / [GEOGRAPHIC_DATA]"
select select "Water"
select select "Road / [GEOGRAPHIC_DATA]"
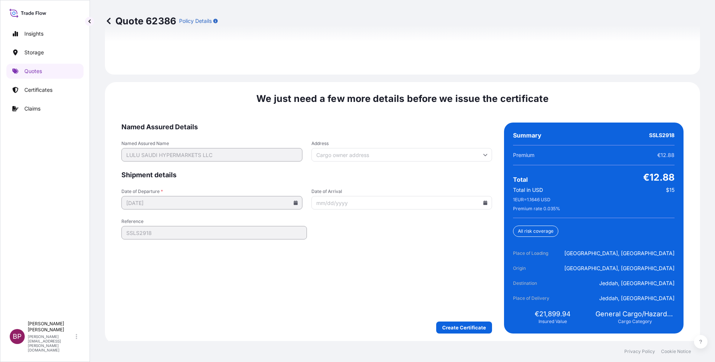
scroll to position [1149, 0]
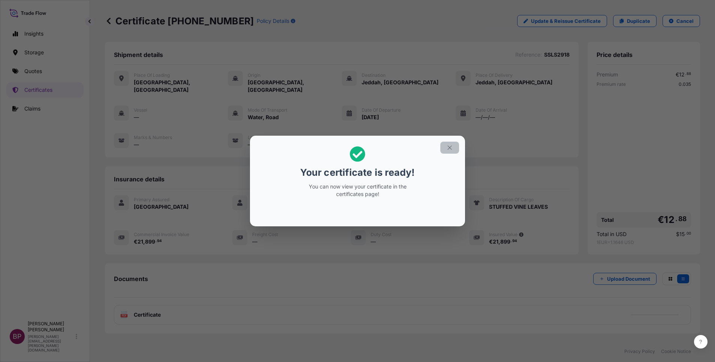
click at [448, 148] on icon "button" at bounding box center [449, 147] width 7 height 7
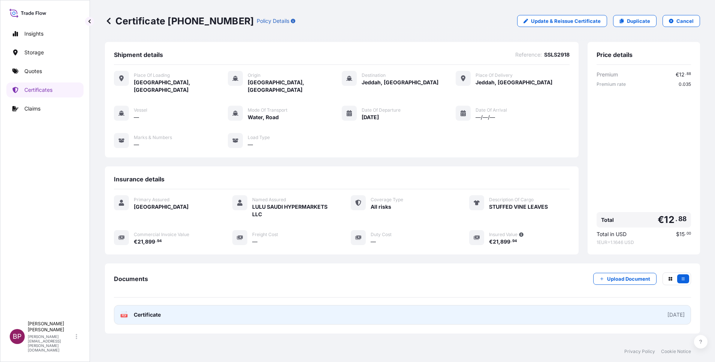
click at [165, 307] on link "PDF Certificate [DATE]" at bounding box center [402, 314] width 577 height 19
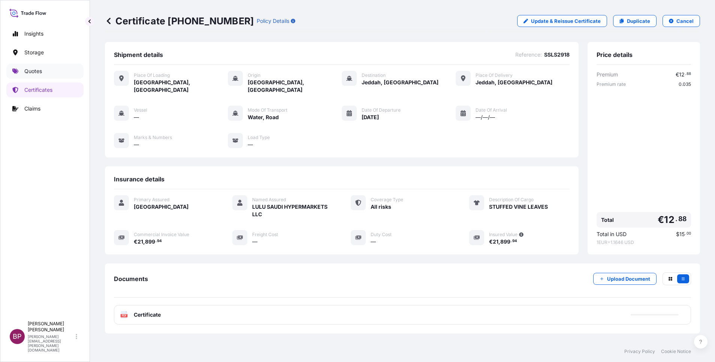
click at [34, 71] on p "Quotes" at bounding box center [33, 70] width 18 height 7
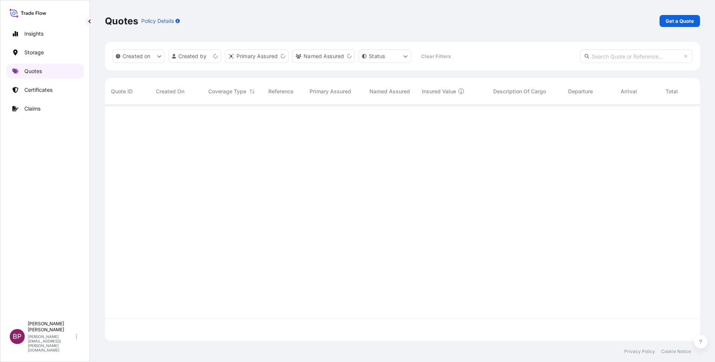
scroll to position [232, 586]
click at [682, 21] on p "Get a Quote" at bounding box center [679, 20] width 28 height 7
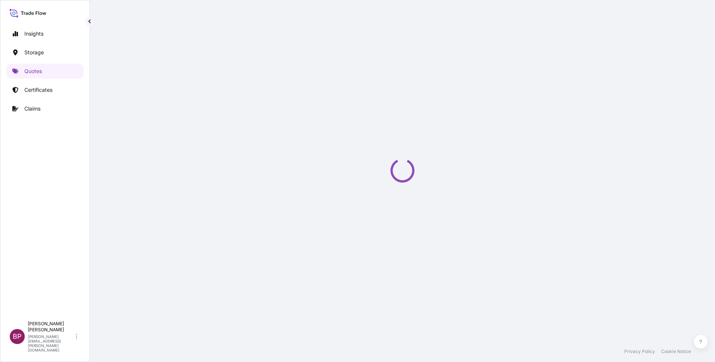
select select "Water"
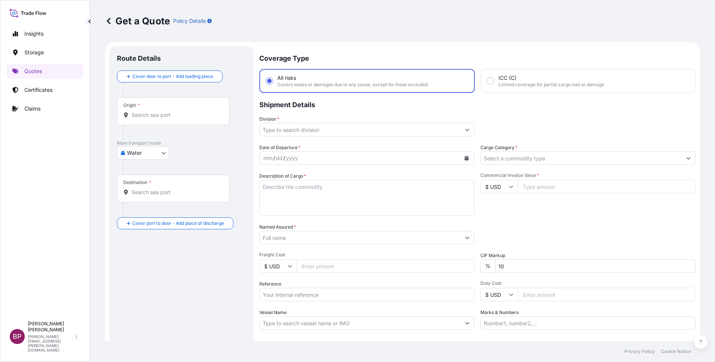
scroll to position [12, 0]
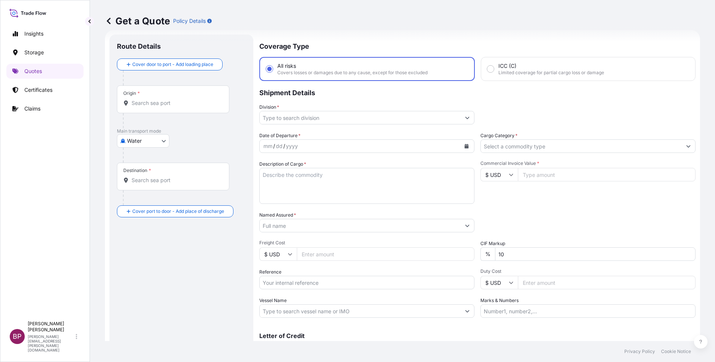
click at [535, 173] on input "Commercial Invoice Value *" at bounding box center [607, 174] width 178 height 13
paste input "286610"
type input "286610"
click at [532, 147] on input "Cargo Category *" at bounding box center [581, 145] width 201 height 13
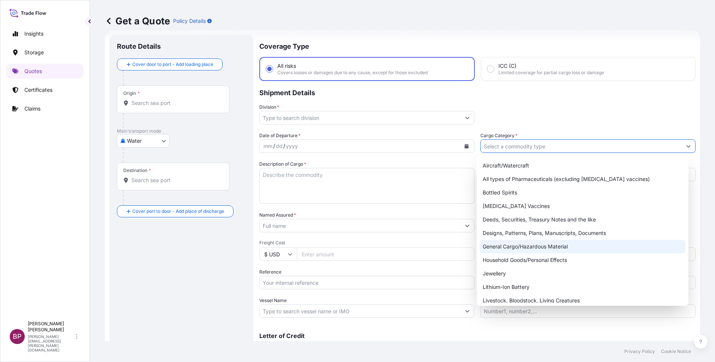
click at [519, 247] on div "General Cargo/Hazardous Material" at bounding box center [583, 246] width 206 height 13
type input "General Cargo/Hazardous Material"
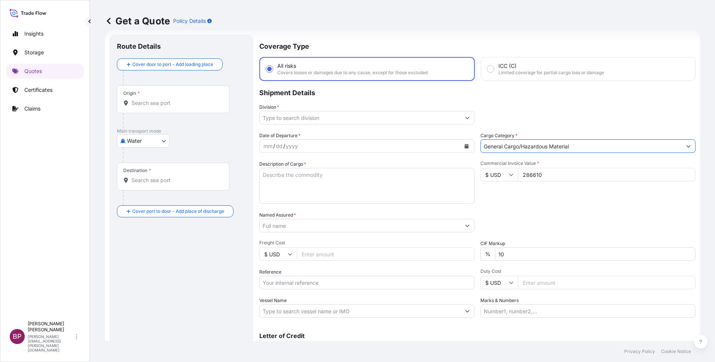
drag, startPoint x: 517, startPoint y: 255, endPoint x: 379, endPoint y: 241, distance: 138.6
click at [395, 244] on div "Date of Departure * mm / dd / yyyy Cargo Category * General Cargo/Hazardous Mat…" at bounding box center [477, 225] width 436 height 186
type input "0"
click at [465, 119] on icon "Show suggestions" at bounding box center [467, 118] width 4 height 2
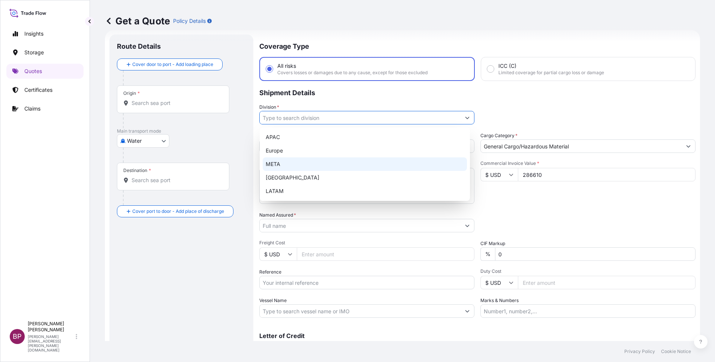
click at [299, 168] on div "META" at bounding box center [365, 163] width 204 height 13
type input "META"
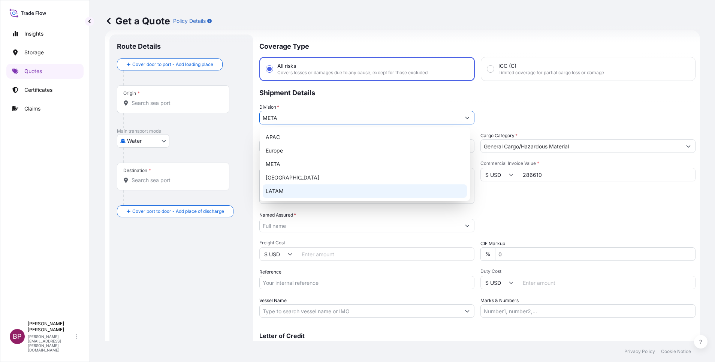
click at [531, 197] on div "Commercial Invoice Value * $ USD 286610" at bounding box center [587, 181] width 215 height 43
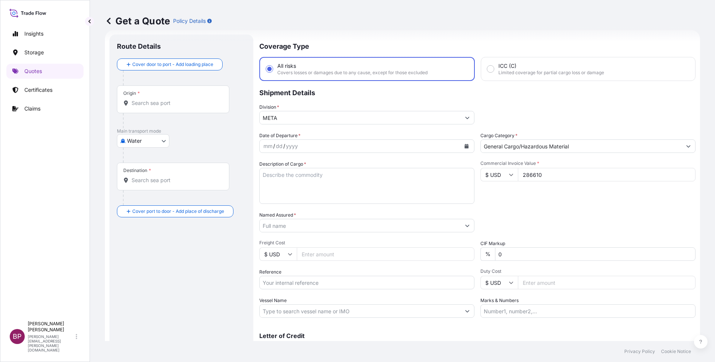
click at [335, 187] on textarea "Description of Cargo *" at bounding box center [366, 186] width 215 height 36
paste textarea "VERTICAL HALLOW SHAFT MOTORS"
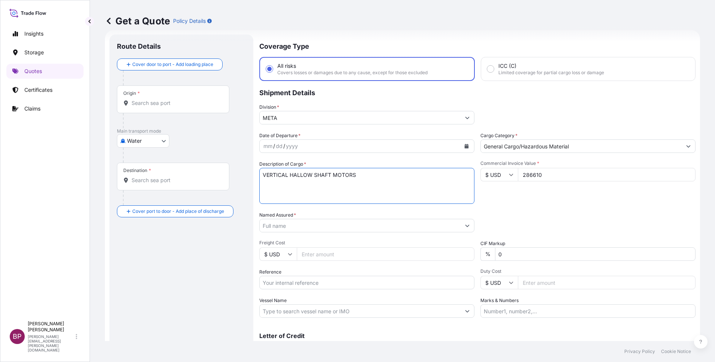
type textarea "VERTICAL HALLOW SHAFT MOTORS"
click at [312, 282] on input "Reference" at bounding box center [366, 282] width 215 height 13
paste input "BL:177NQDQDXTNN3182 SSLS2732"
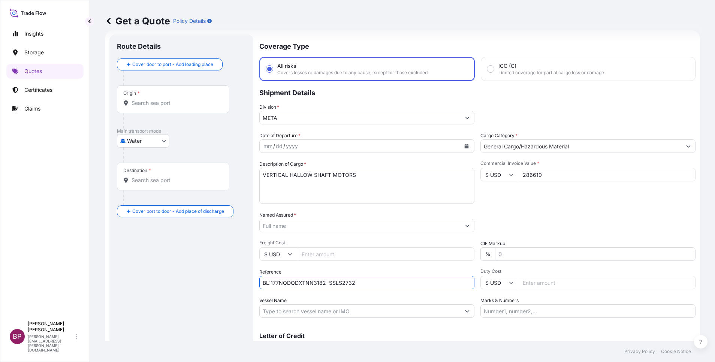
type input "BL:177NQDQDXTNN3182 SSLS2732"
click at [323, 227] on input "Named Assured *" at bounding box center [360, 225] width 201 height 13
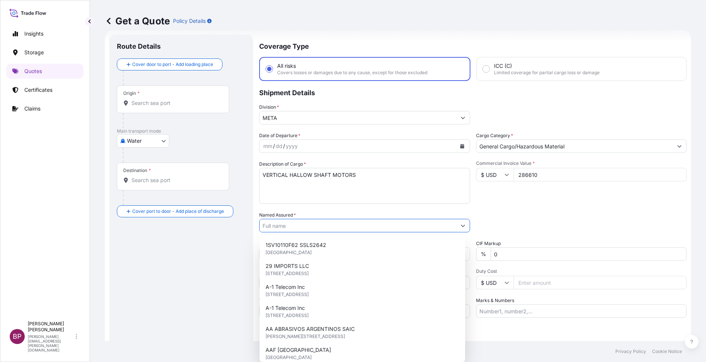
paste input "NATIONAL FOUNDRY FACTORY"
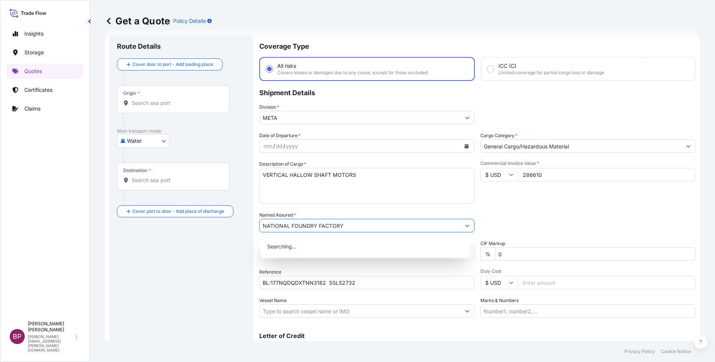
type input "NATIONAL FOUNDRY FACTORY"
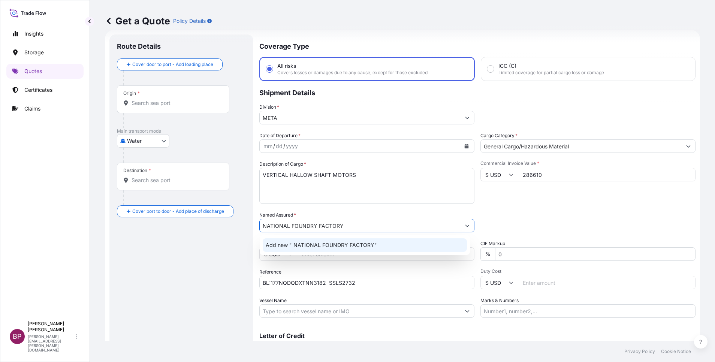
click at [552, 203] on div "Date of Departure * mm / dd / yyyy Cargo Category * General Cargo/Hazardous Mat…" at bounding box center [477, 225] width 436 height 186
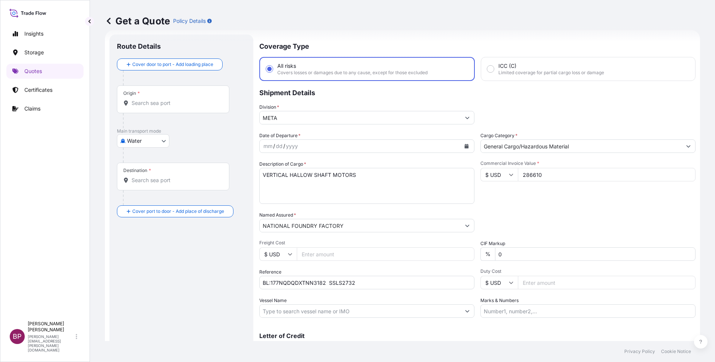
click at [465, 148] on icon "Calendar" at bounding box center [467, 146] width 4 height 4
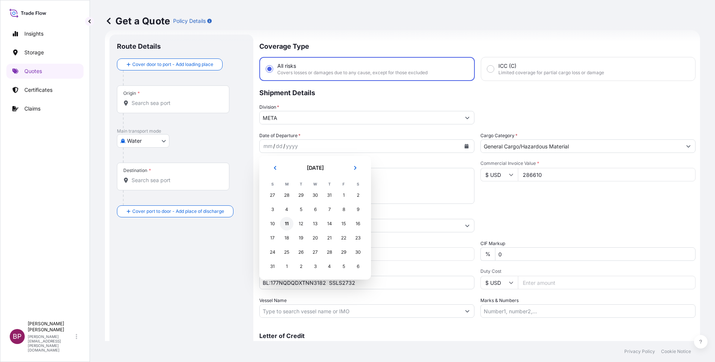
click at [285, 223] on div "11" at bounding box center [286, 223] width 13 height 13
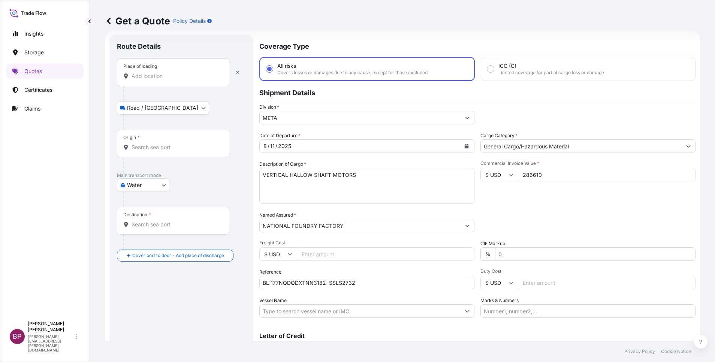
click at [148, 78] on input "Place of loading" at bounding box center [176, 75] width 88 height 7
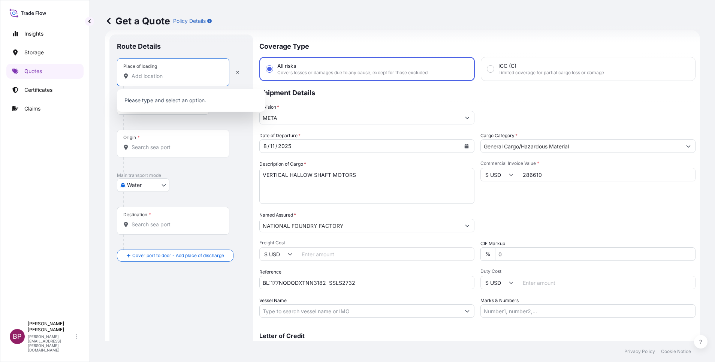
paste input "Tianjin"
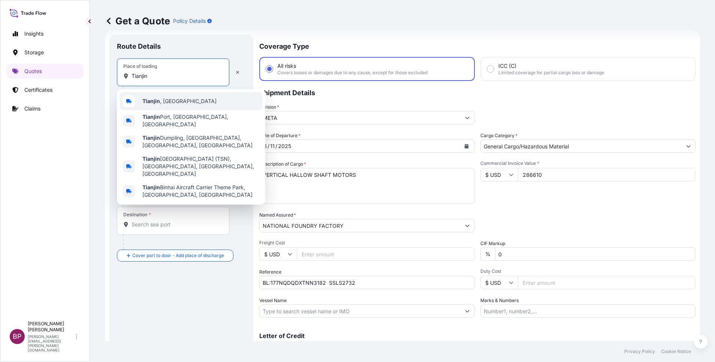
click at [183, 100] on div "[GEOGRAPHIC_DATA] , [GEOGRAPHIC_DATA]" at bounding box center [191, 101] width 142 height 18
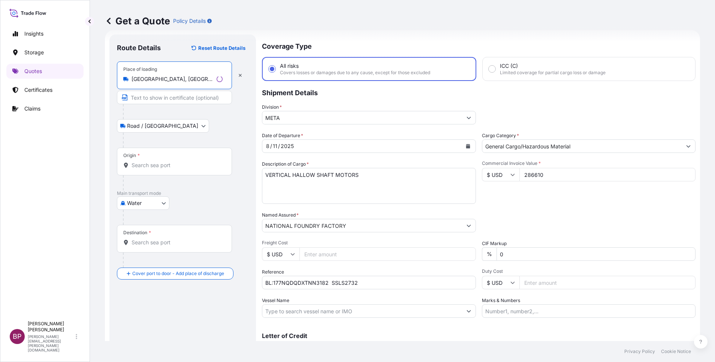
type input "[GEOGRAPHIC_DATA], [GEOGRAPHIC_DATA]"
click at [171, 162] on input "Origin *" at bounding box center [177, 164] width 91 height 7
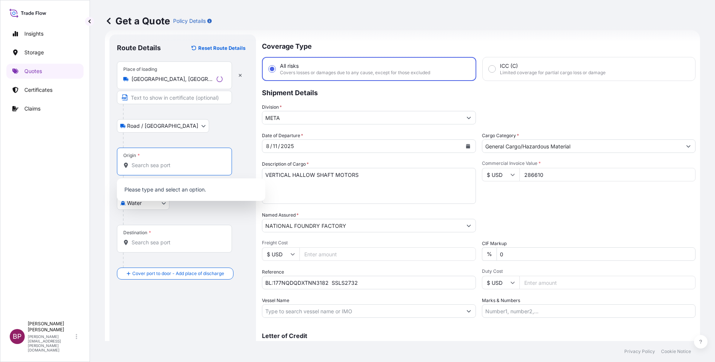
paste input "Tianjin"
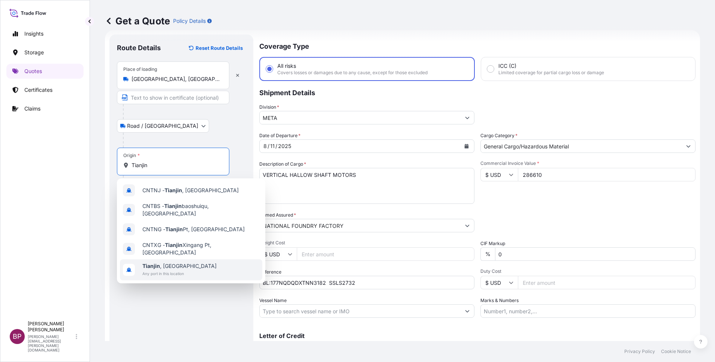
click at [182, 262] on span "[GEOGRAPHIC_DATA] , [GEOGRAPHIC_DATA]" at bounding box center [179, 265] width 74 height 7
type input "[GEOGRAPHIC_DATA], [GEOGRAPHIC_DATA]"
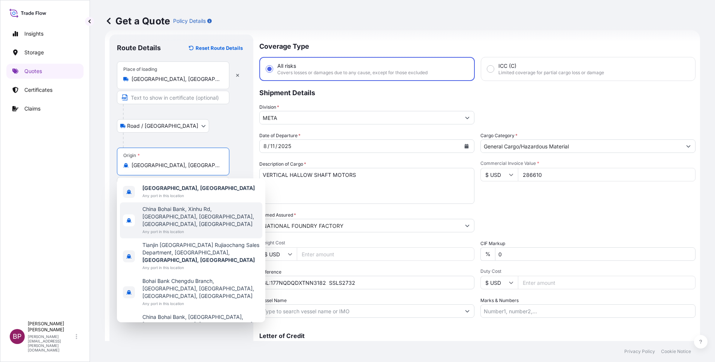
click at [334, 197] on textarea "VERTICAL HALLOW SHAFT MOTORS" at bounding box center [366, 186] width 215 height 36
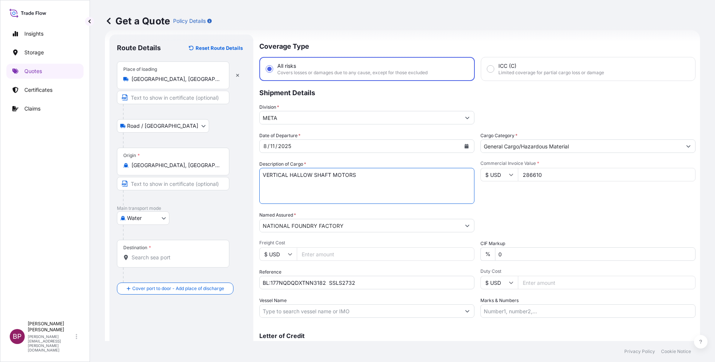
click at [163, 260] on input "Destination *" at bounding box center [176, 257] width 88 height 7
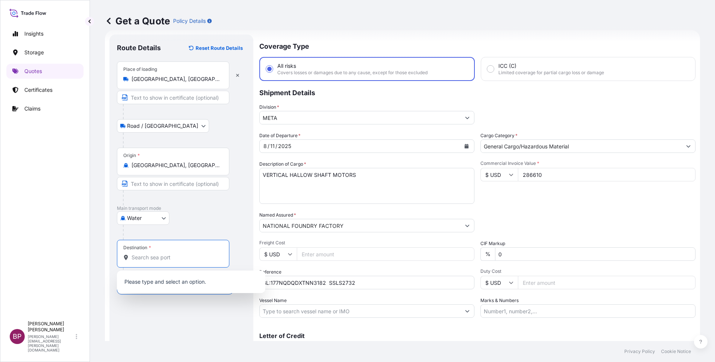
paste input "[GEOGRAPHIC_DATA]"
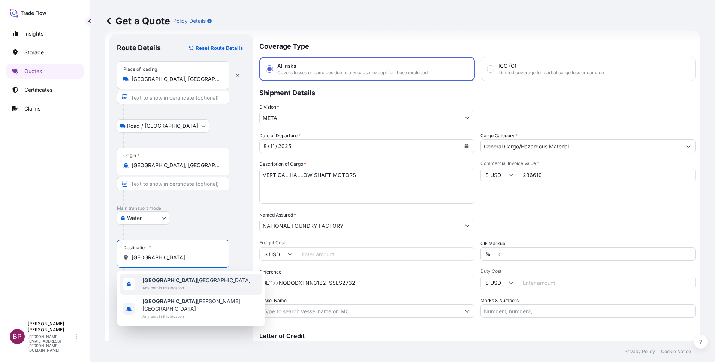
click at [186, 284] on span "Any port in this location" at bounding box center [196, 287] width 108 height 7
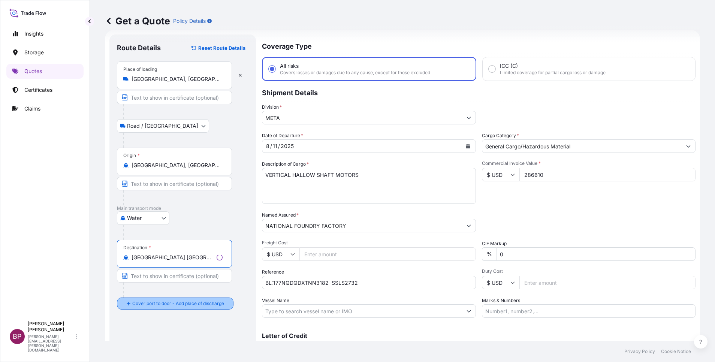
type input "[GEOGRAPHIC_DATA] [GEOGRAPHIC_DATA]"
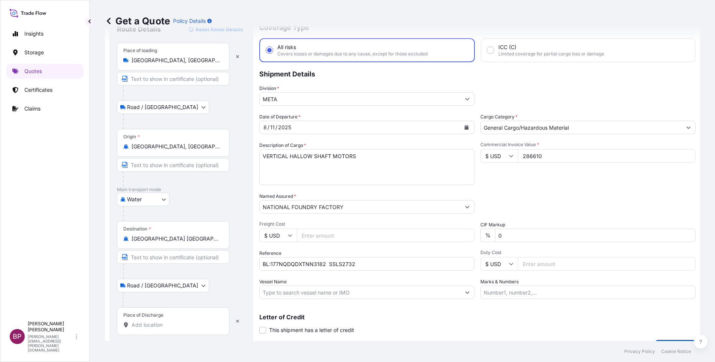
scroll to position [49, 0]
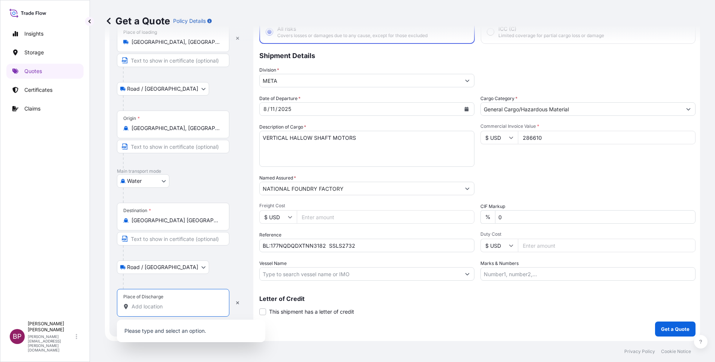
click at [183, 304] on input "Place of Discharge" at bounding box center [176, 306] width 88 height 7
paste input "[GEOGRAPHIC_DATA]"
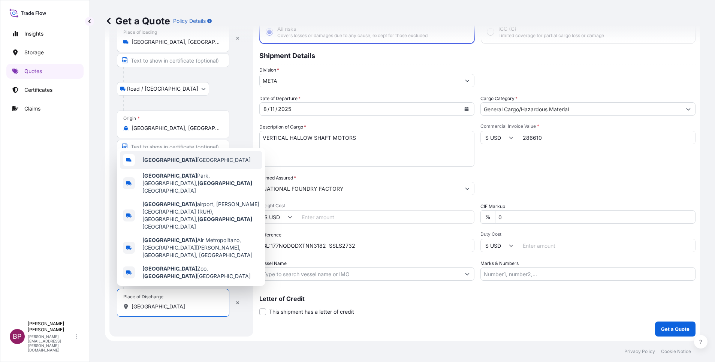
click at [182, 164] on span "[GEOGRAPHIC_DATA] [GEOGRAPHIC_DATA]" at bounding box center [196, 159] width 108 height 7
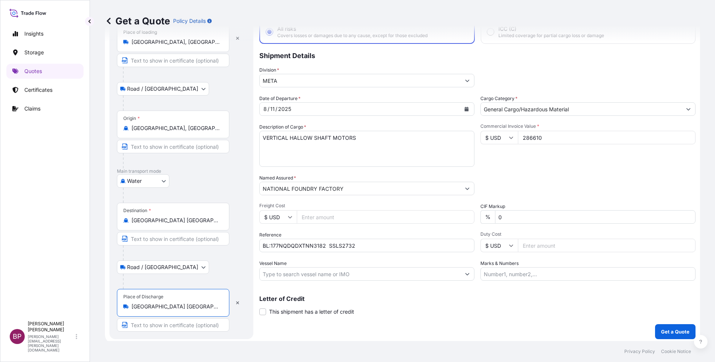
type input "[GEOGRAPHIC_DATA] [GEOGRAPHIC_DATA]"
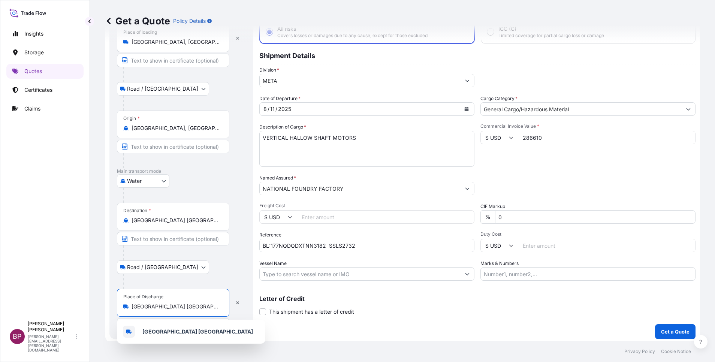
click at [616, 193] on div "Packing Category Type to search a container mode Please select a primary mode o…" at bounding box center [587, 184] width 215 height 21
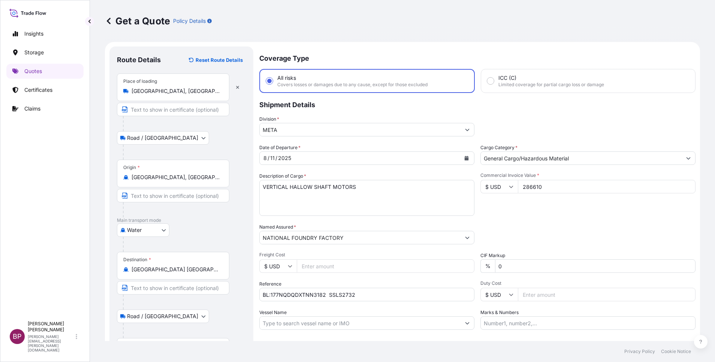
scroll to position [52, 0]
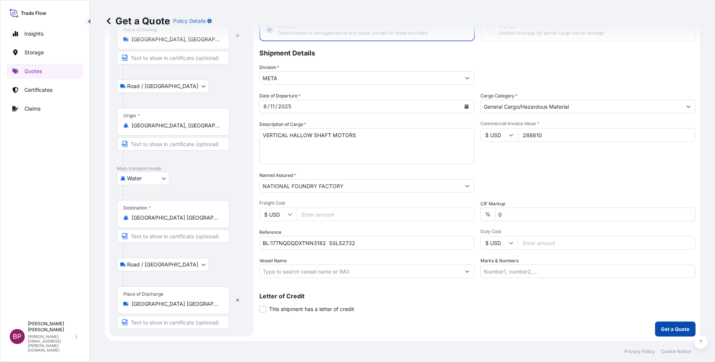
click at [663, 326] on p "Get a Quote" at bounding box center [675, 328] width 28 height 7
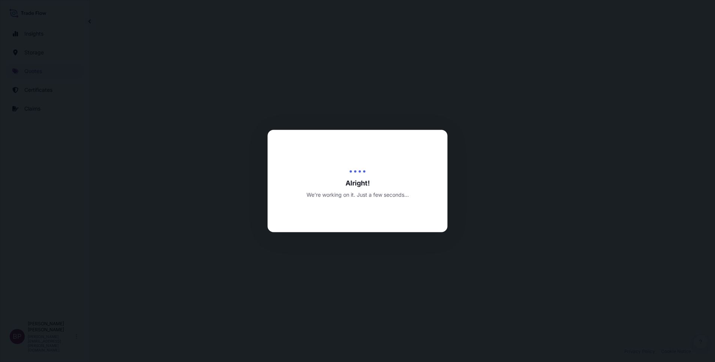
select select "Road / [GEOGRAPHIC_DATA]"
select select "Water"
select select "Road / [GEOGRAPHIC_DATA]"
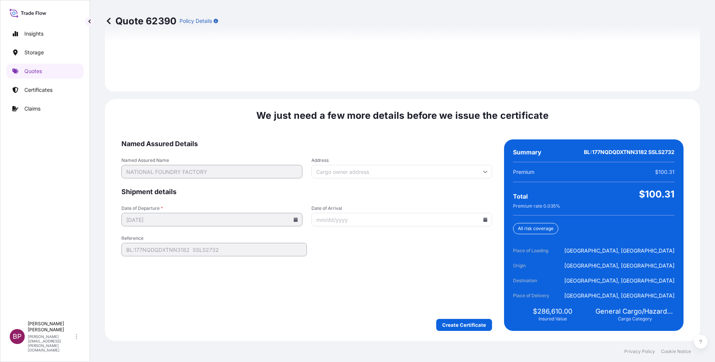
scroll to position [1111, 0]
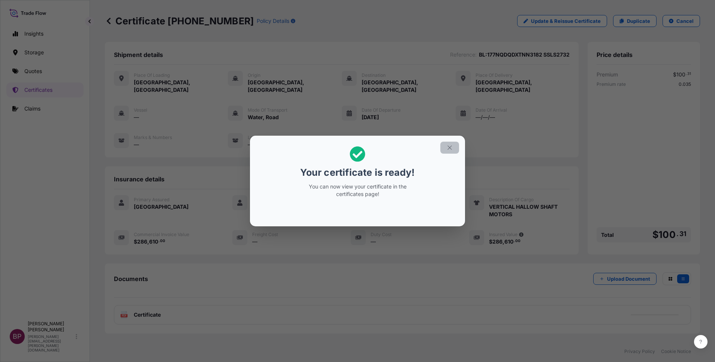
click at [451, 146] on icon "button" at bounding box center [449, 147] width 7 height 7
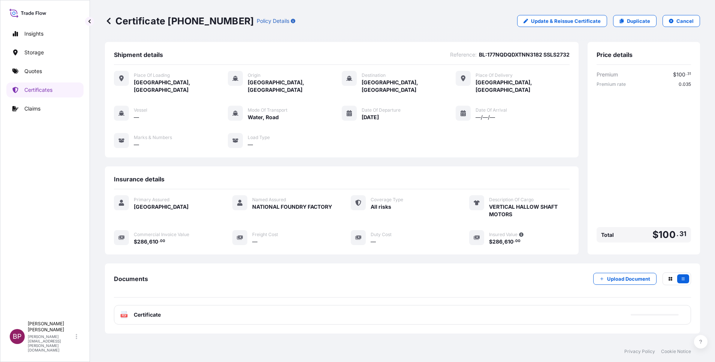
scroll to position [32, 0]
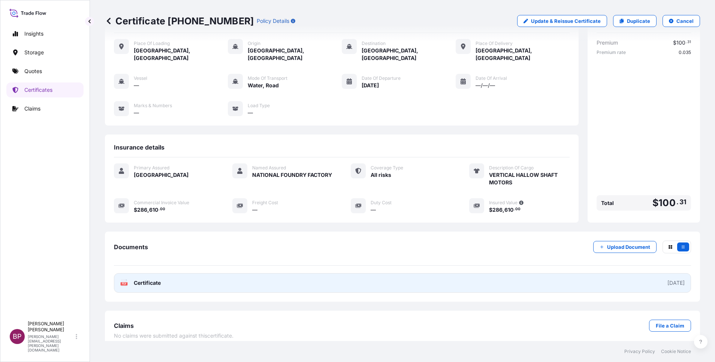
click at [142, 279] on span "Certificate" at bounding box center [147, 282] width 27 height 7
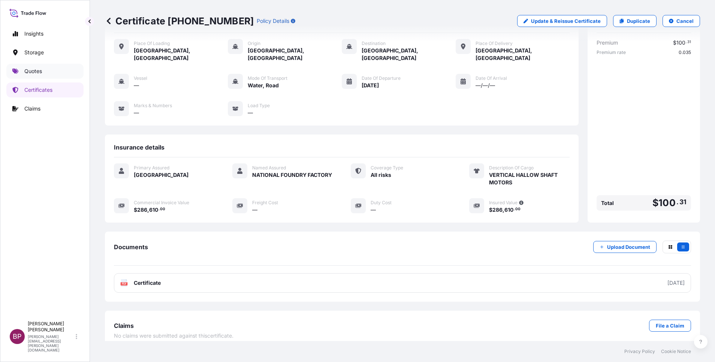
click at [31, 71] on p "Quotes" at bounding box center [33, 70] width 18 height 7
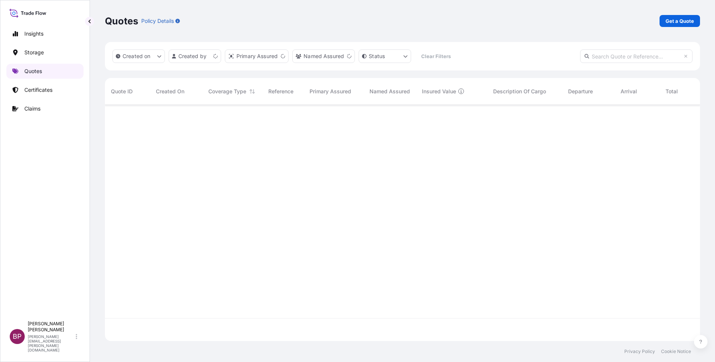
scroll to position [232, 586]
click at [689, 21] on p "Get a Quote" at bounding box center [679, 20] width 28 height 7
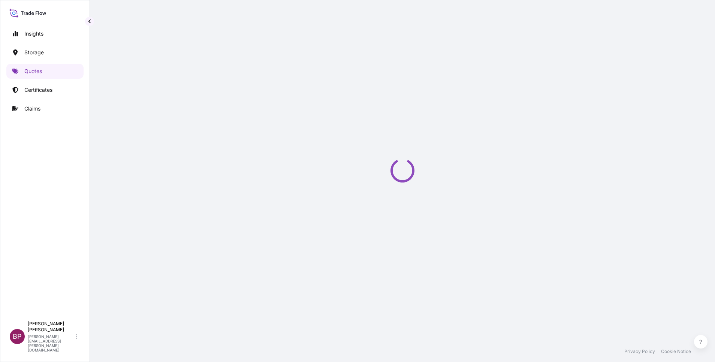
select select "Water"
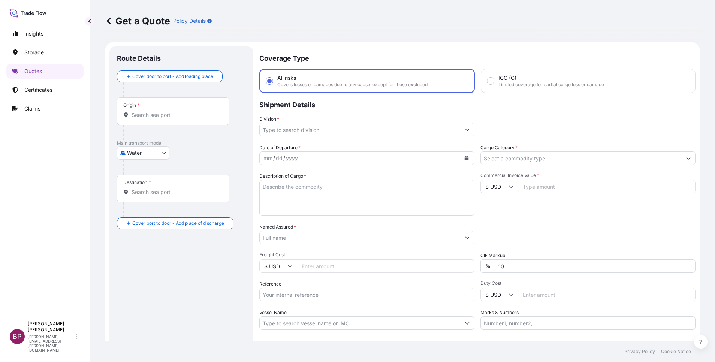
scroll to position [12, 0]
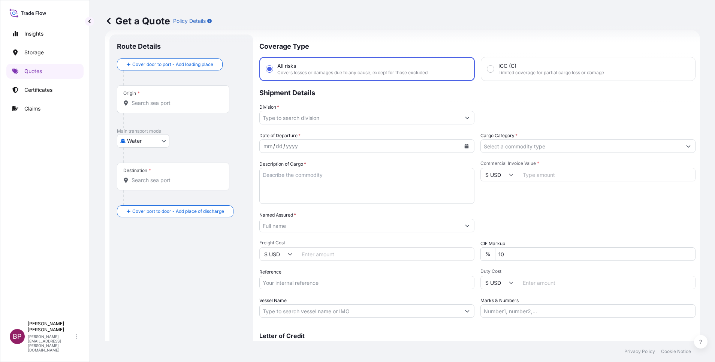
click at [503, 172] on input "$ USD" at bounding box center [498, 174] width 37 height 13
drag, startPoint x: 489, startPoint y: 201, endPoint x: 537, endPoint y: 181, distance: 51.4
click at [489, 200] on div "€ EUR" at bounding box center [494, 195] width 31 height 14
type input "€ EUR"
click at [537, 179] on input "Commercial Invoice Value *" at bounding box center [607, 174] width 178 height 13
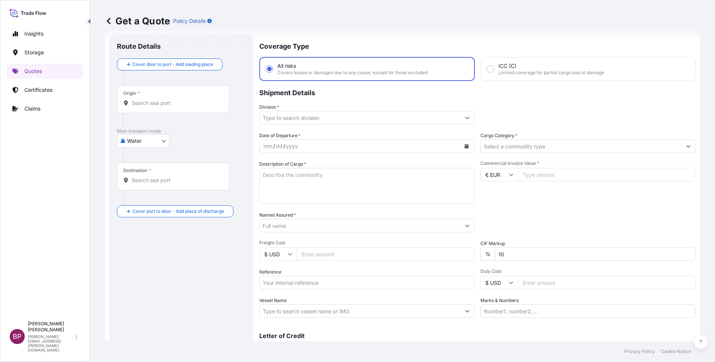
paste input "2096.37"
type input "2096.37"
drag, startPoint x: 504, startPoint y: 257, endPoint x: 434, endPoint y: 256, distance: 69.3
click at [444, 255] on div "Date of Departure * mm / dd / yyyy Cargo Category * Description of Cargo * Comm…" at bounding box center [477, 225] width 436 height 186
type input "0"
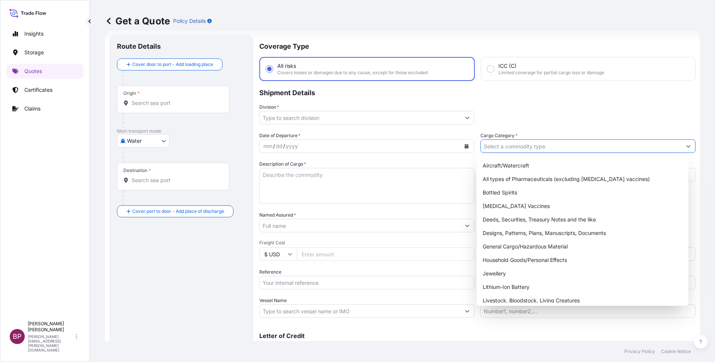
click at [541, 147] on input "Cargo Category *" at bounding box center [581, 145] width 201 height 13
click at [519, 246] on div "General Cargo/Hazardous Material" at bounding box center [583, 246] width 206 height 13
type input "General Cargo/Hazardous Material"
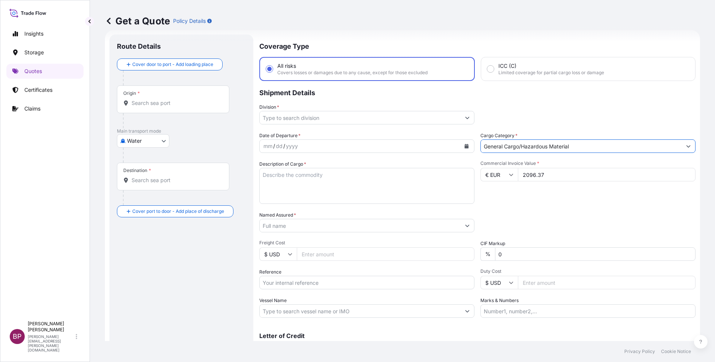
click at [460, 115] on button "Show suggestions" at bounding box center [466, 117] width 13 height 13
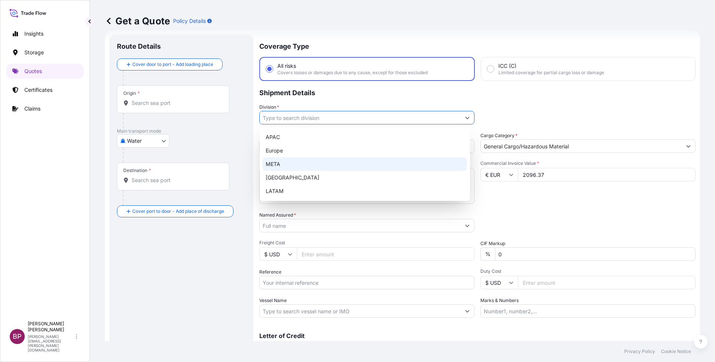
click at [340, 164] on div "META" at bounding box center [365, 163] width 204 height 13
type input "META"
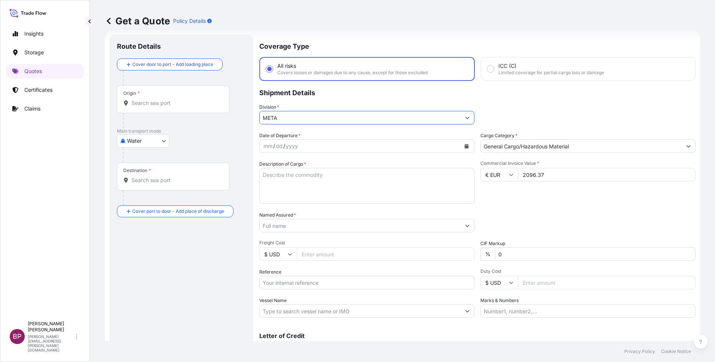
click at [336, 189] on textarea "Description of Cargo *" at bounding box center [366, 186] width 215 height 36
paste textarea "GENERAL CARGO (Plastic containers for food packing)"
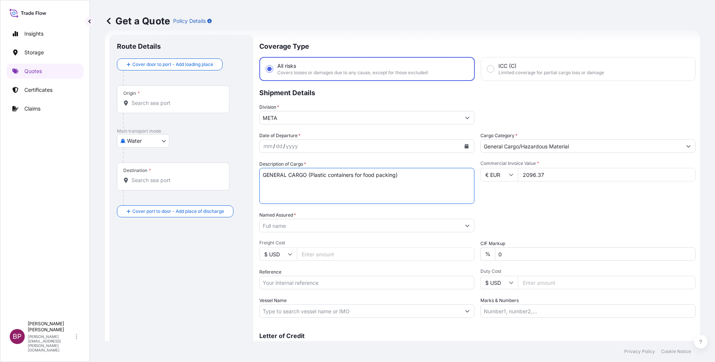
type textarea "GENERAL CARGO (Plastic containers for food packing)"
click at [535, 204] on div "Date of Departure * mm / dd / yyyy Cargo Category * General Cargo/Hazardous Mat…" at bounding box center [477, 225] width 436 height 186
click at [300, 281] on input "Reference" at bounding box center [366, 282] width 215 height 13
paste input "SSLS2917"
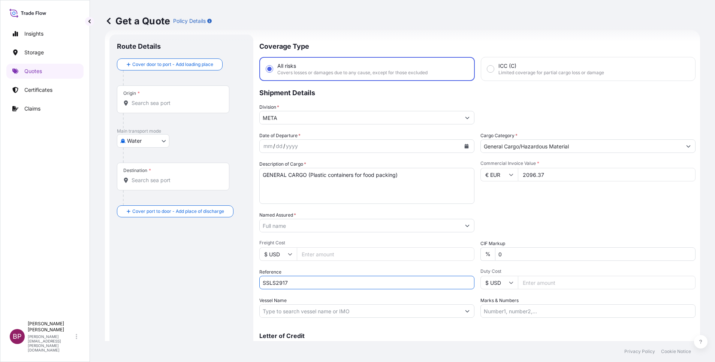
type input "SSLS2917"
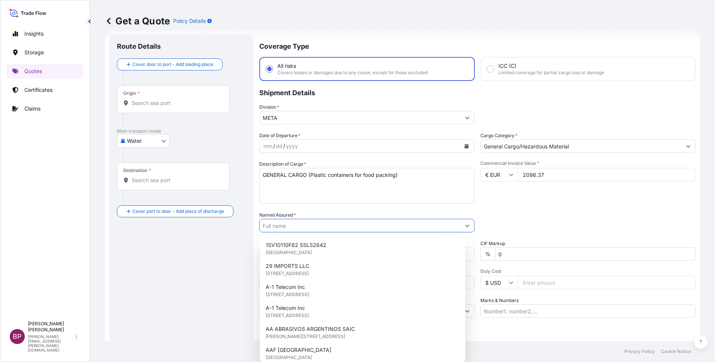
click at [315, 224] on input "Named Assured *" at bounding box center [360, 225] width 201 height 13
paste input "[PERSON_NAME] BAKERY"
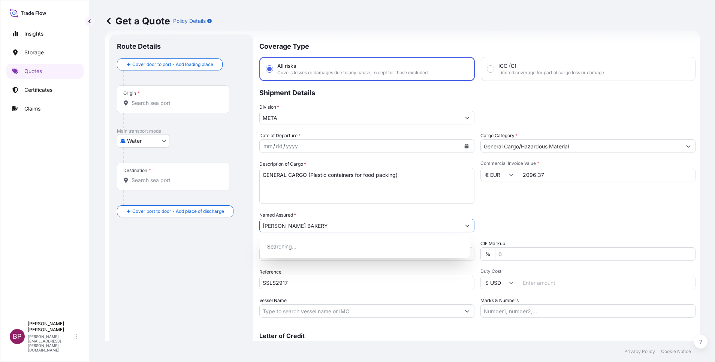
type input "[PERSON_NAME] BAKERY"
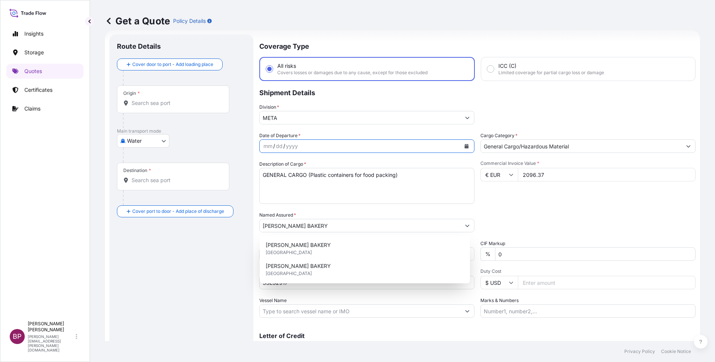
click at [464, 145] on icon "Calendar" at bounding box center [466, 146] width 4 height 4
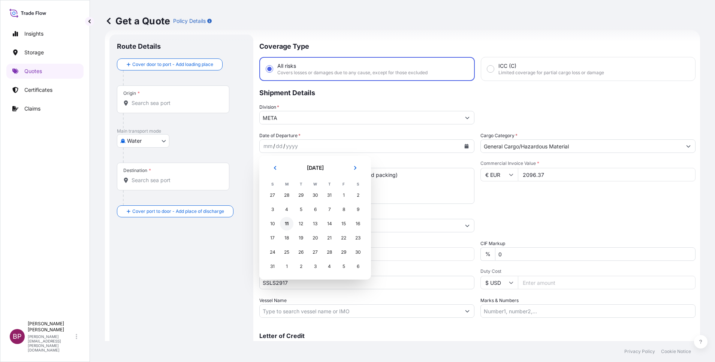
click at [285, 223] on div "11" at bounding box center [286, 223] width 13 height 13
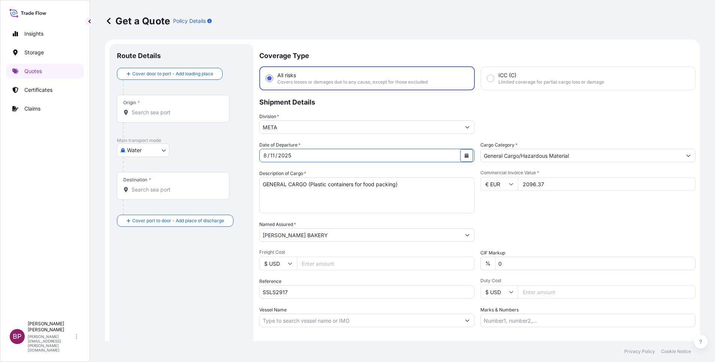
scroll to position [0, 0]
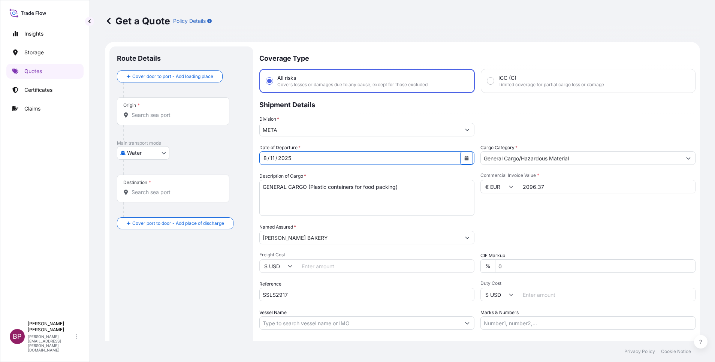
click at [155, 151] on body "Insights Storage Quotes Certificates Claims BP [PERSON_NAME] Kurian [EMAIL_ADDR…" at bounding box center [357, 181] width 715 height 362
click at [134, 169] on span "Air" at bounding box center [134, 172] width 7 height 7
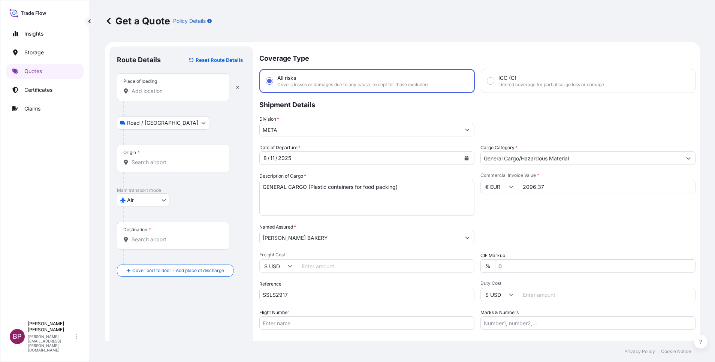
click at [152, 97] on div "Place of loading" at bounding box center [173, 87] width 112 height 28
click at [152, 95] on input "Place of loading" at bounding box center [176, 90] width 88 height 7
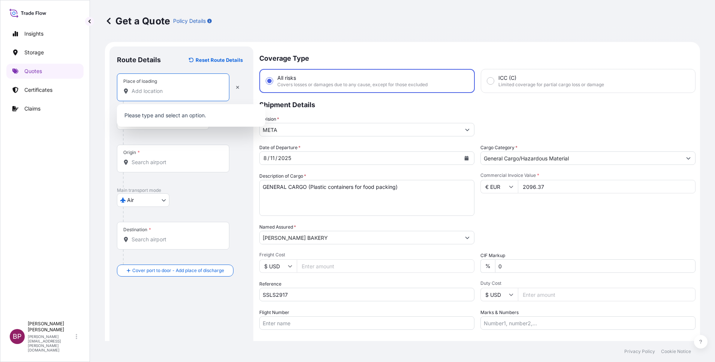
paste input "[GEOGRAPHIC_DATA]"
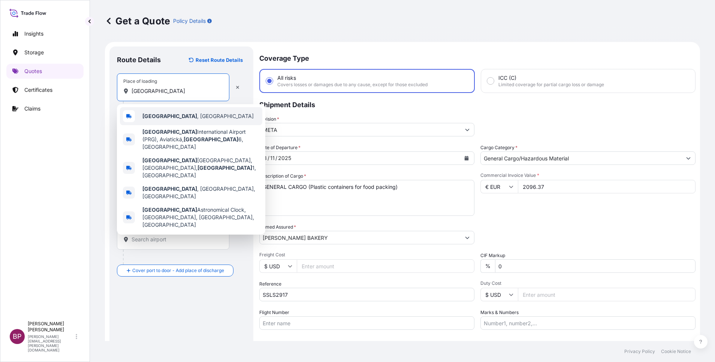
click at [174, 118] on span "[GEOGRAPHIC_DATA] , [GEOGRAPHIC_DATA]" at bounding box center [197, 115] width 111 height 7
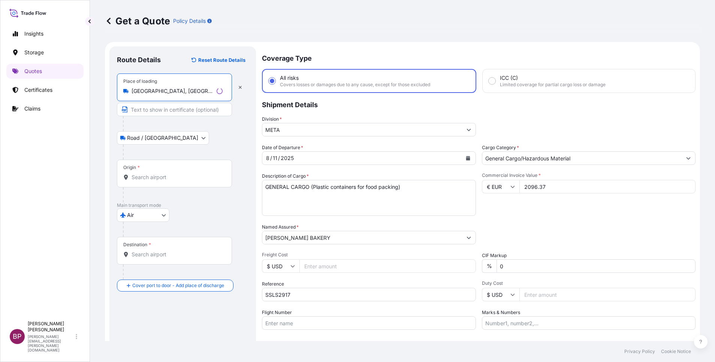
type input "[GEOGRAPHIC_DATA], [GEOGRAPHIC_DATA]"
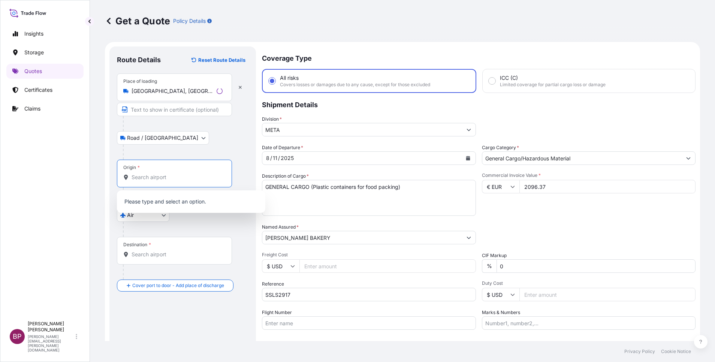
click at [175, 179] on input "Origin *" at bounding box center [177, 176] width 91 height 7
paste input "[GEOGRAPHIC_DATA]"
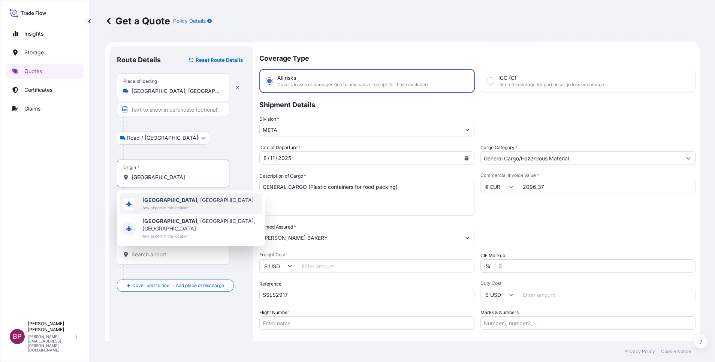
click at [189, 208] on div "[GEOGRAPHIC_DATA] , [GEOGRAPHIC_DATA] Any airport in this location" at bounding box center [191, 203] width 142 height 21
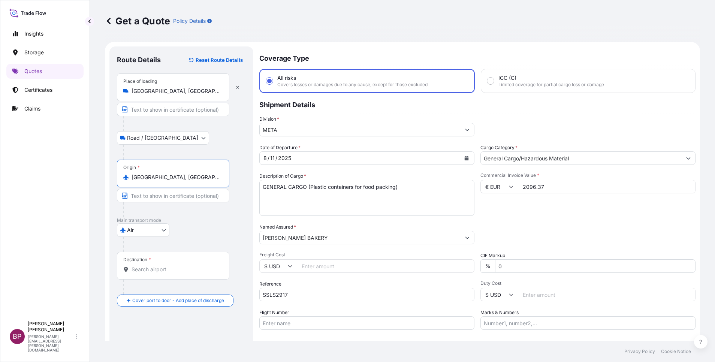
type input "[GEOGRAPHIC_DATA], [GEOGRAPHIC_DATA]"
click at [164, 270] on input "Destination *" at bounding box center [176, 269] width 88 height 7
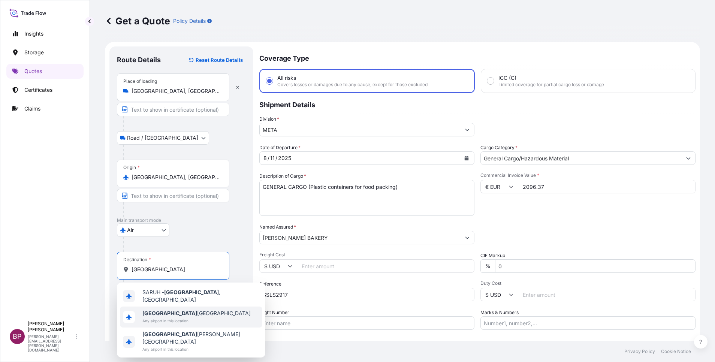
click at [177, 312] on span "[GEOGRAPHIC_DATA] [GEOGRAPHIC_DATA]" at bounding box center [196, 312] width 108 height 7
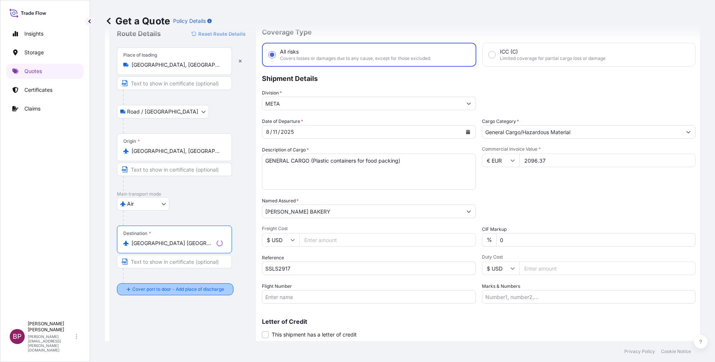
scroll to position [49, 0]
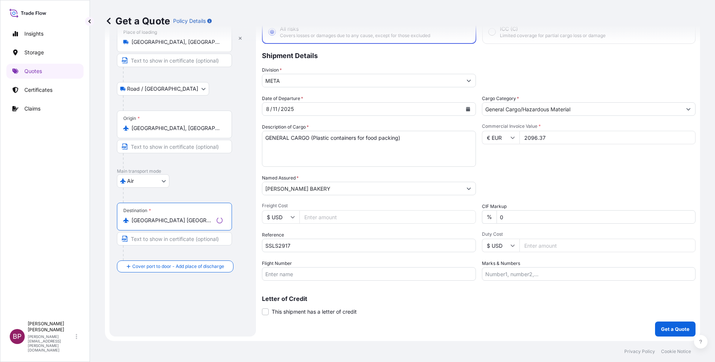
type input "[GEOGRAPHIC_DATA] [GEOGRAPHIC_DATA]"
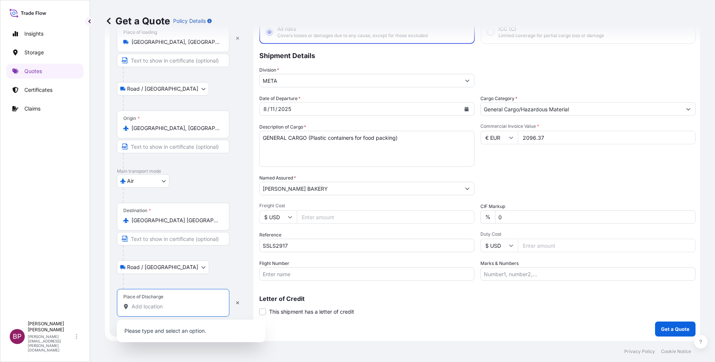
click at [166, 303] on input "Place of Discharge" at bounding box center [176, 306] width 88 height 7
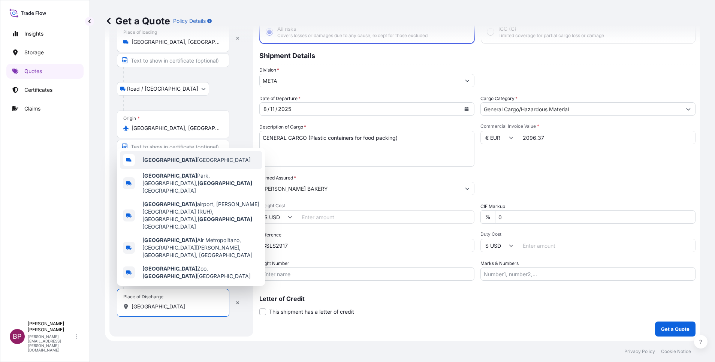
click at [185, 164] on span "[GEOGRAPHIC_DATA] [GEOGRAPHIC_DATA]" at bounding box center [196, 159] width 108 height 7
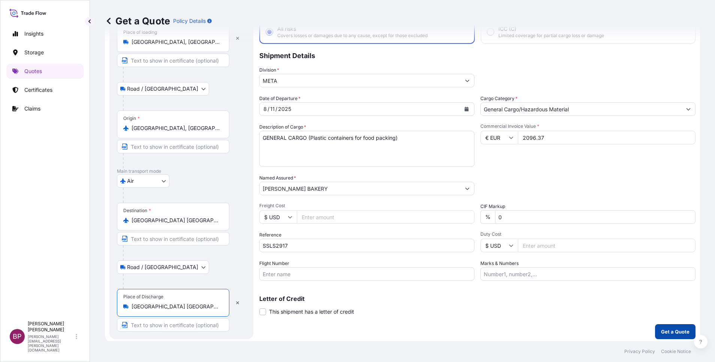
type input "[GEOGRAPHIC_DATA] [GEOGRAPHIC_DATA]"
click at [662, 332] on p "Get a Quote" at bounding box center [675, 331] width 28 height 7
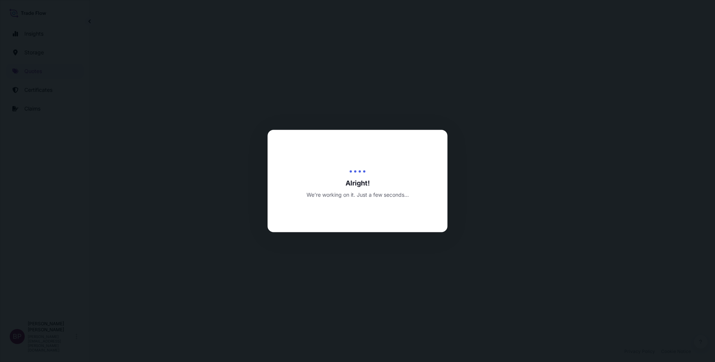
select select "Road / [GEOGRAPHIC_DATA]"
select select "Air"
select select "Road / [GEOGRAPHIC_DATA]"
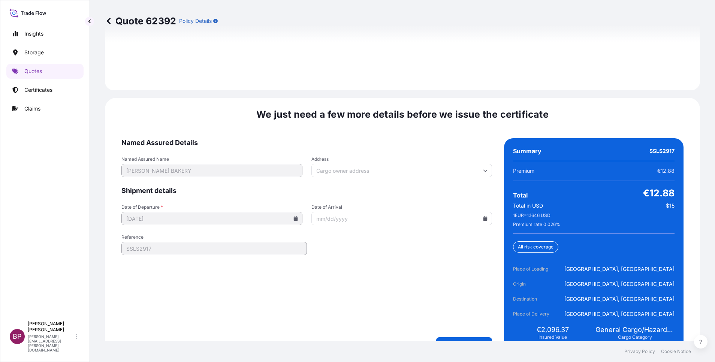
scroll to position [1149, 0]
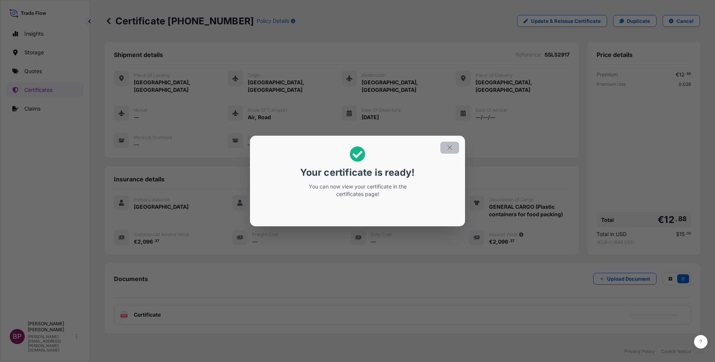
click at [447, 149] on icon "button" at bounding box center [449, 147] width 7 height 7
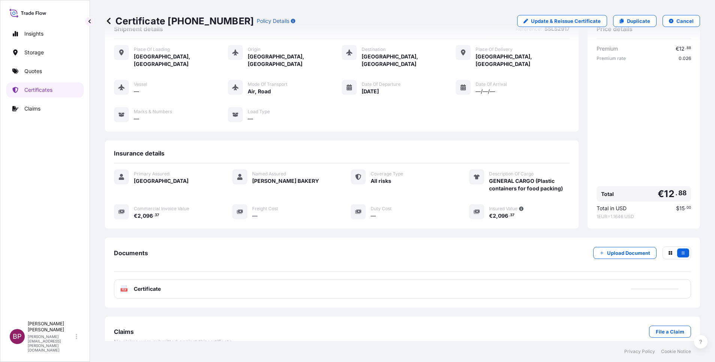
scroll to position [39, 0]
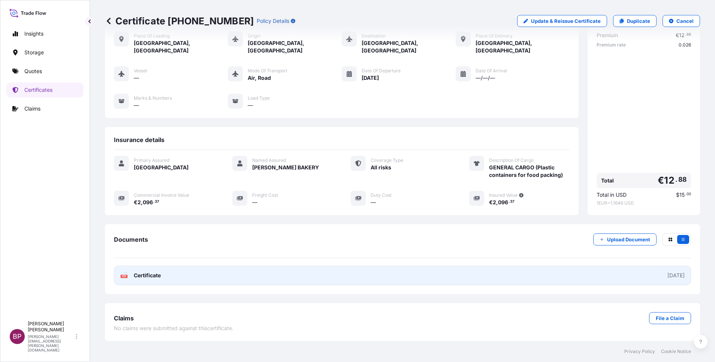
click at [156, 276] on span "Certificate" at bounding box center [147, 275] width 27 height 7
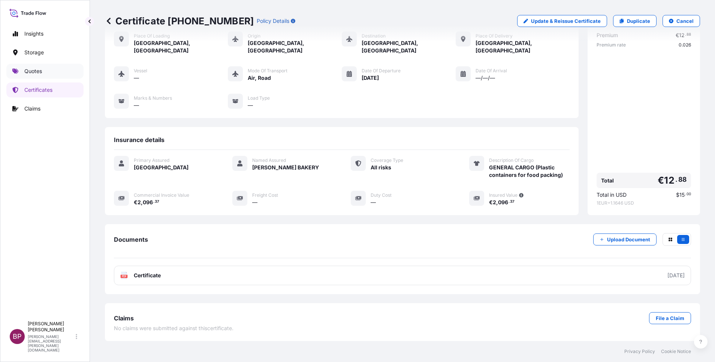
click at [33, 71] on p "Quotes" at bounding box center [33, 70] width 18 height 7
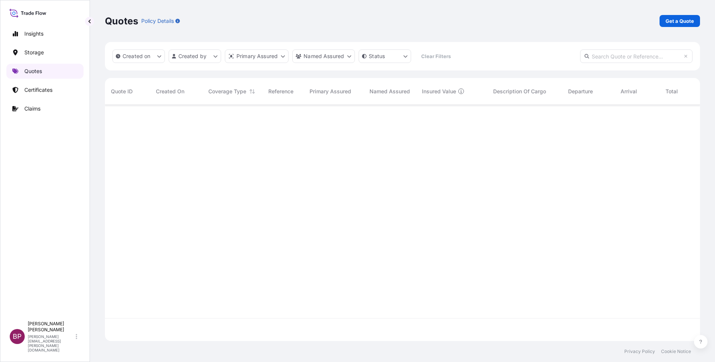
scroll to position [232, 586]
click at [676, 19] on p "Get a Quote" at bounding box center [679, 20] width 28 height 7
select select "Water"
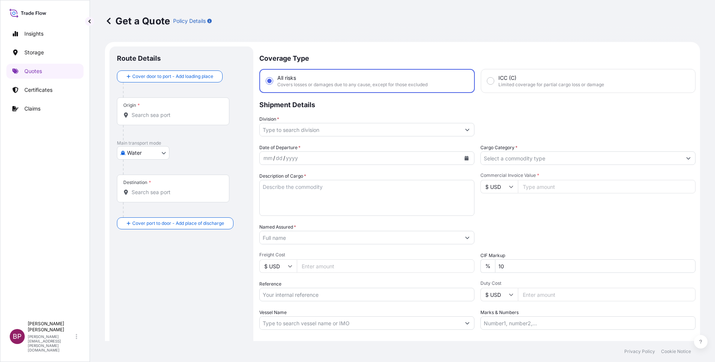
scroll to position [12, 0]
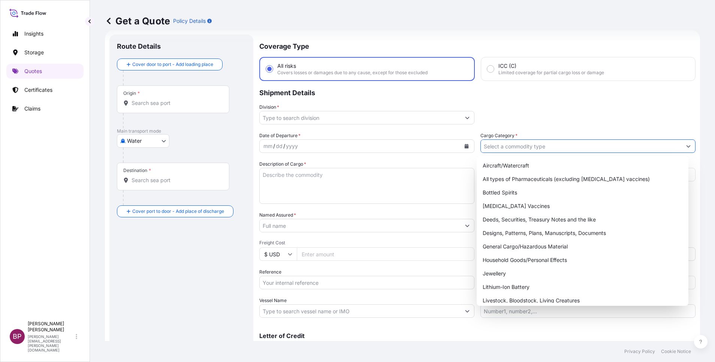
click at [541, 146] on input "Cargo Category *" at bounding box center [581, 145] width 201 height 13
click at [545, 247] on div "General Cargo/Hazardous Material" at bounding box center [583, 246] width 206 height 13
type input "General Cargo/Hazardous Material"
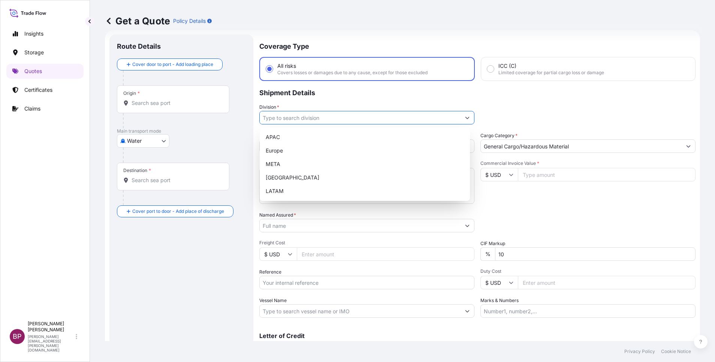
click at [377, 121] on input "Division *" at bounding box center [360, 117] width 201 height 13
click at [291, 161] on div "META" at bounding box center [365, 163] width 204 height 13
type input "META"
click at [554, 175] on input "Commercial Invoice Value *" at bounding box center [607, 174] width 178 height 13
paste input "49300"
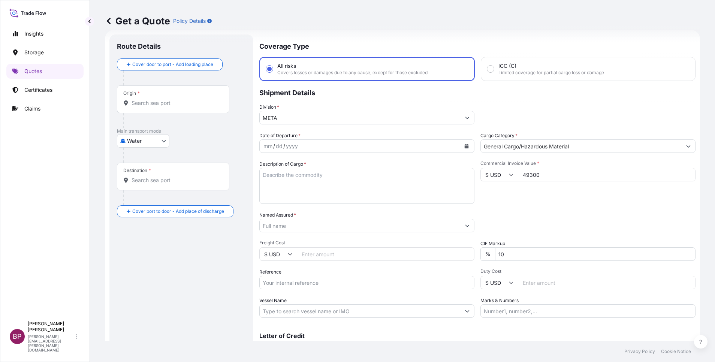
type input "49300"
drag, startPoint x: 515, startPoint y: 256, endPoint x: 459, endPoint y: 259, distance: 56.7
click at [414, 251] on div "Date of Departure * mm / dd / yyyy Cargo Category * General Cargo/Hazardous Mat…" at bounding box center [477, 225] width 436 height 186
type input "0"
click at [535, 211] on div "Date of Departure * mm / dd / yyyy Cargo Category * General Cargo/Hazardous Mat…" at bounding box center [477, 225] width 436 height 186
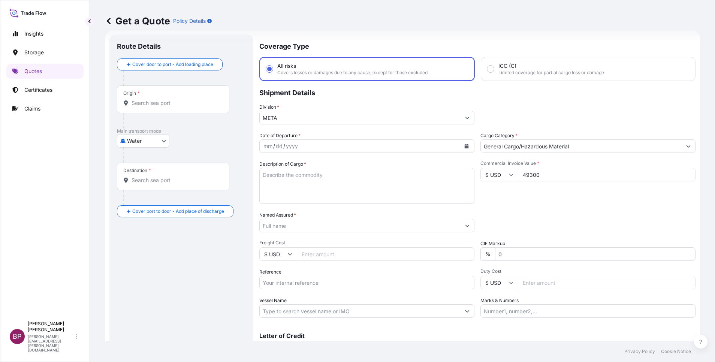
drag, startPoint x: 321, startPoint y: 181, endPoint x: 324, endPoint y: 184, distance: 4.5
click at [321, 181] on textarea "Description of Cargo *" at bounding box center [366, 186] width 215 height 36
paste textarea "GENERAL CARGO (OVEN AND MIXER)"
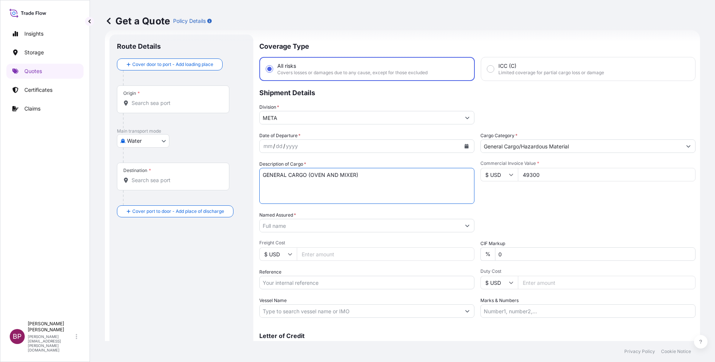
type textarea "GENERAL CARGO (OVEN AND MIXER)"
click at [303, 283] on input "Reference" at bounding box center [366, 282] width 215 height 13
paste input "SSLS2916"
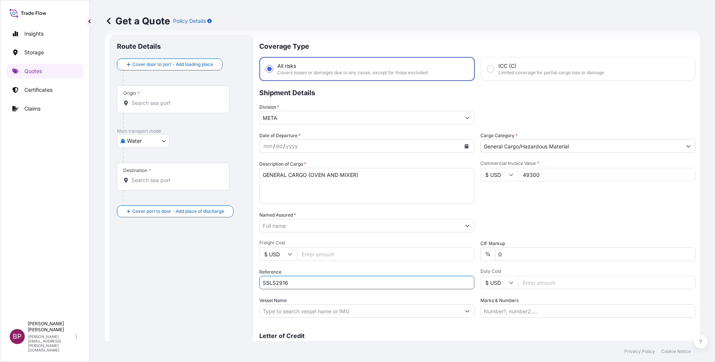
type input "SSLS2916"
click at [327, 226] on input "Named Assured *" at bounding box center [358, 225] width 197 height 13
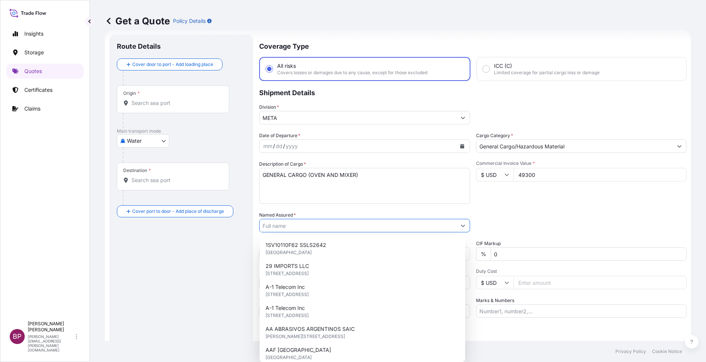
paste input "[PERSON_NAME] BAKERY"
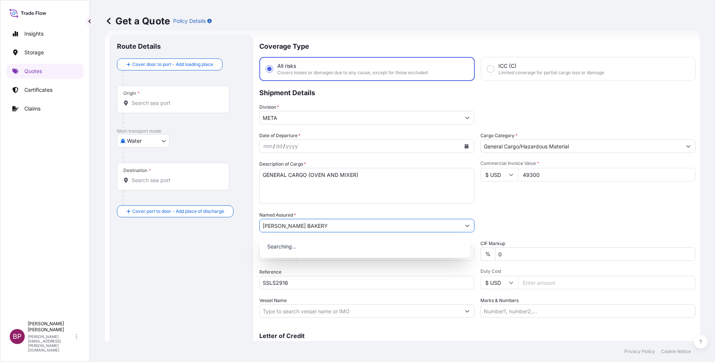
type input "[PERSON_NAME] BAKERY"
click at [465, 148] on icon "Calendar" at bounding box center [467, 146] width 4 height 4
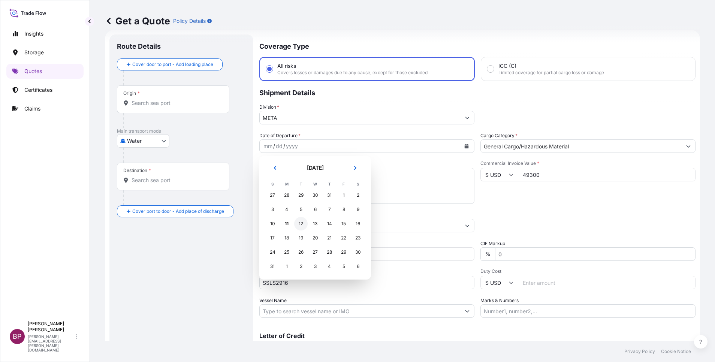
click at [301, 223] on div "12" at bounding box center [300, 223] width 13 height 13
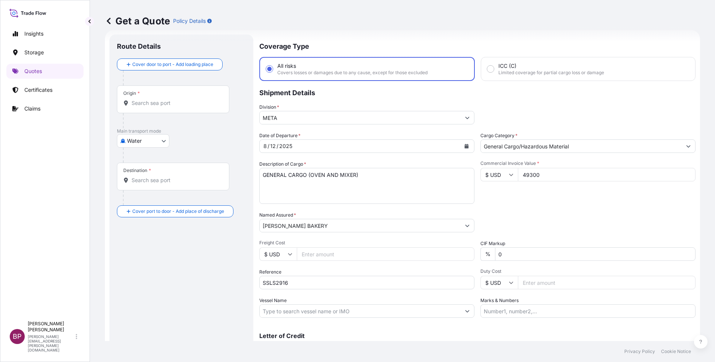
click at [537, 190] on div "Commercial Invoice Value * $ USD 49300" at bounding box center [587, 181] width 215 height 43
click at [158, 141] on body "Insights Storage Quotes Certificates Claims BP [PERSON_NAME] Kurian [EMAIL_ADDR…" at bounding box center [357, 181] width 715 height 362
click at [132, 158] on span "Air" at bounding box center [134, 160] width 7 height 7
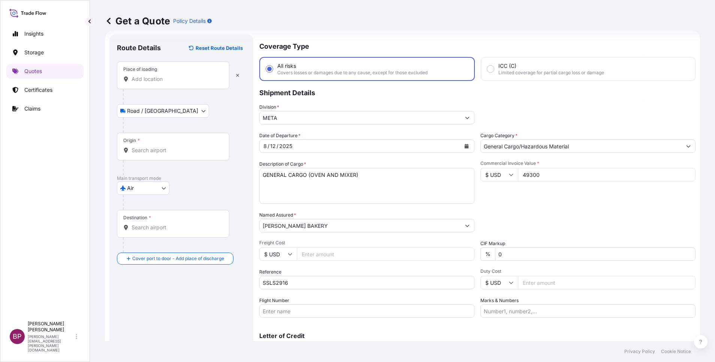
click at [173, 84] on div "Place of loading" at bounding box center [173, 75] width 112 height 28
click at [173, 83] on input "Place of loading" at bounding box center [176, 78] width 88 height 7
paste input "[GEOGRAPHIC_DATA]"
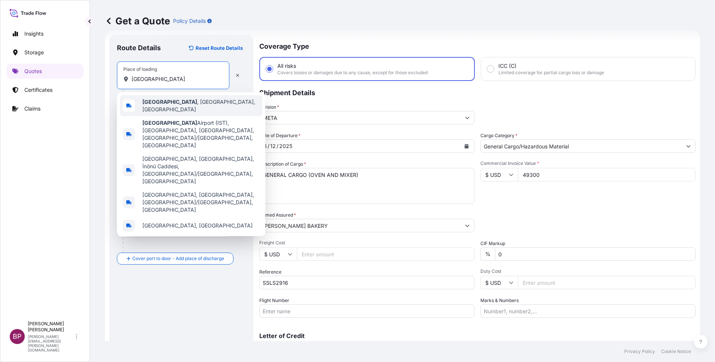
click at [199, 106] on span "[GEOGRAPHIC_DATA] , [GEOGRAPHIC_DATA], [GEOGRAPHIC_DATA]" at bounding box center [200, 105] width 117 height 15
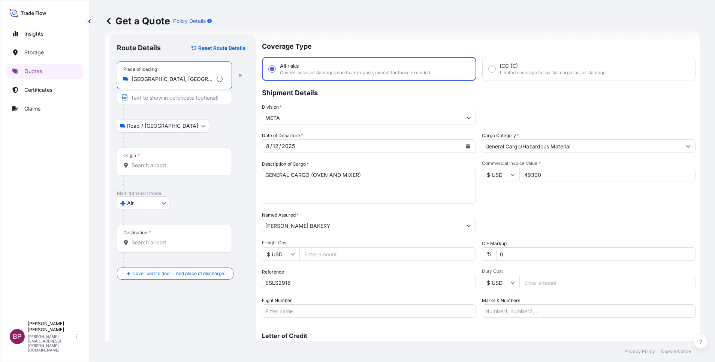
type input "[GEOGRAPHIC_DATA], [GEOGRAPHIC_DATA], [GEOGRAPHIC_DATA]"
click at [161, 169] on div "Origin *" at bounding box center [174, 162] width 115 height 28
click at [161, 169] on input "Origin *" at bounding box center [177, 164] width 91 height 7
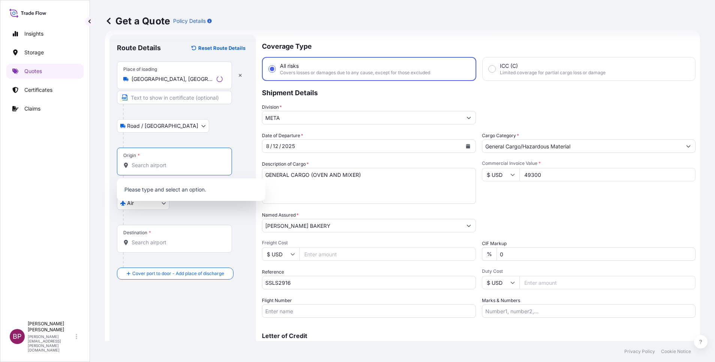
paste input "[GEOGRAPHIC_DATA]"
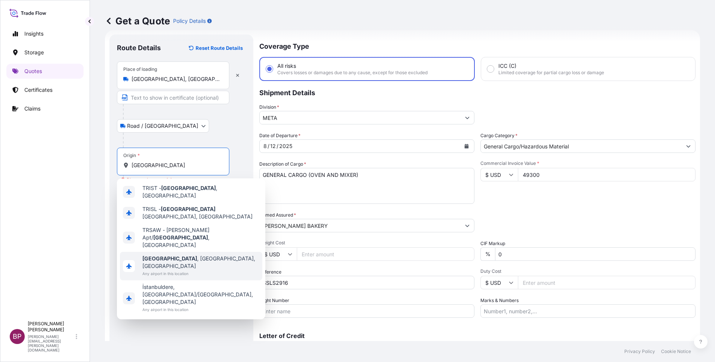
click at [190, 255] on span "[GEOGRAPHIC_DATA] , [GEOGRAPHIC_DATA], [GEOGRAPHIC_DATA]" at bounding box center [200, 262] width 117 height 15
type input "[GEOGRAPHIC_DATA], [GEOGRAPHIC_DATA], [GEOGRAPHIC_DATA]"
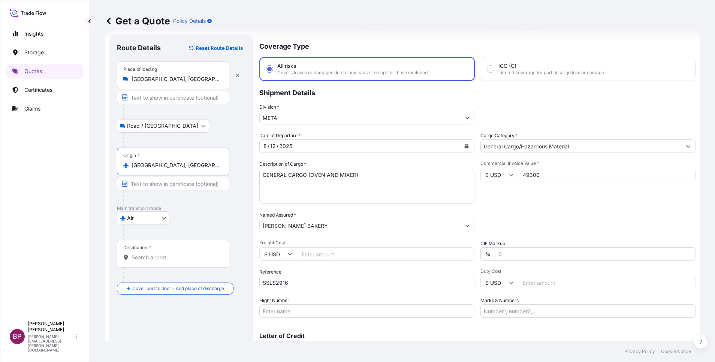
click at [185, 253] on div "Destination *" at bounding box center [173, 254] width 112 height 28
click at [185, 254] on input "Destination *" at bounding box center [176, 257] width 88 height 7
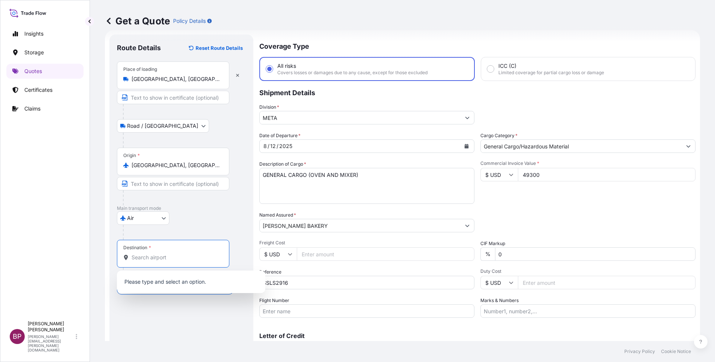
paste input "RIYADH"
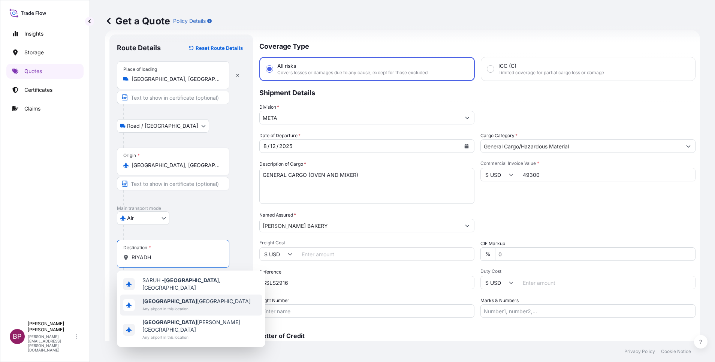
click at [202, 301] on div "[GEOGRAPHIC_DATA] [GEOGRAPHIC_DATA] Any airport in this location" at bounding box center [191, 304] width 142 height 21
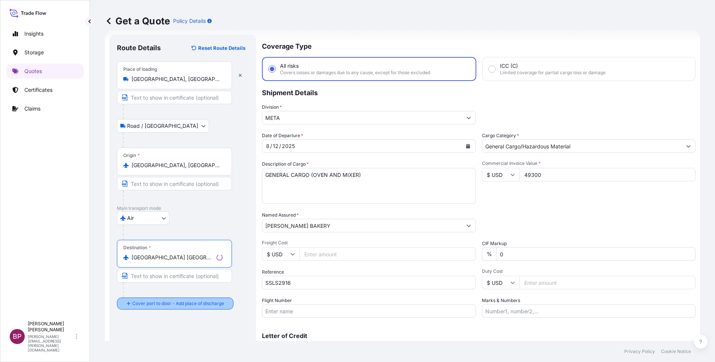
type input "[GEOGRAPHIC_DATA] [GEOGRAPHIC_DATA]"
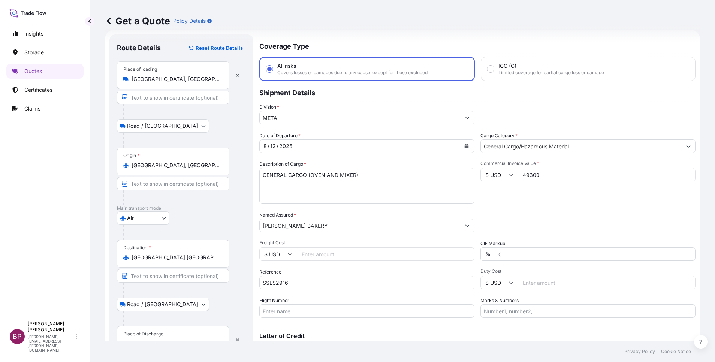
click at [185, 334] on div "Place of Discharge" at bounding box center [173, 340] width 112 height 28
click at [185, 340] on input "Place of Discharge" at bounding box center [176, 343] width 88 height 7
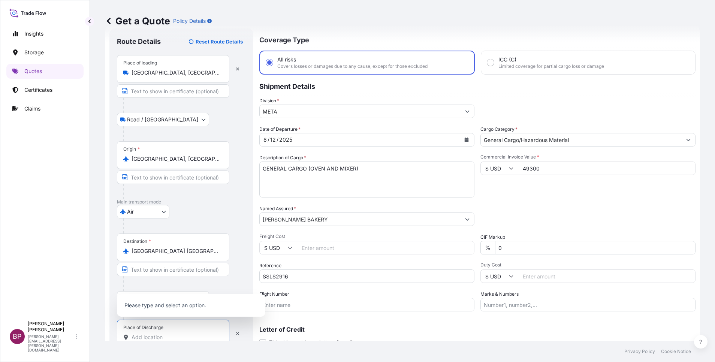
paste input "RIYADH"
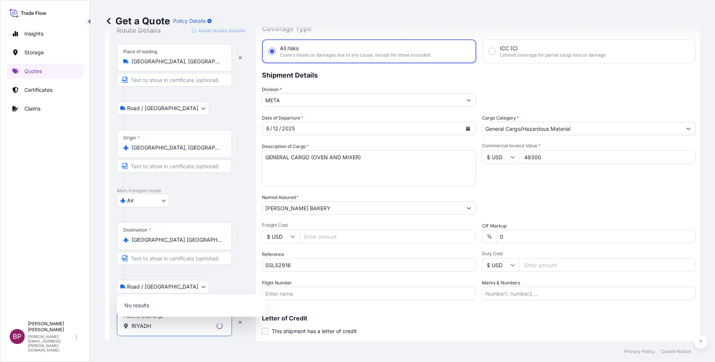
scroll to position [49, 0]
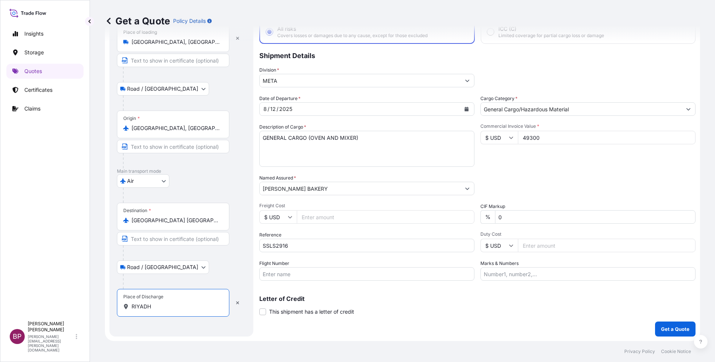
click at [188, 306] on input "RIYADH" at bounding box center [176, 306] width 88 height 7
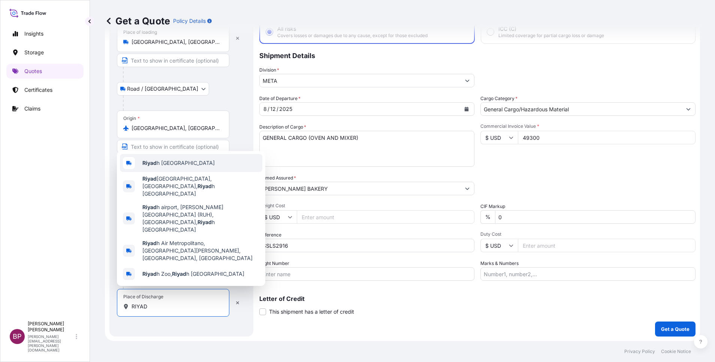
click at [193, 172] on div "Riyad h [GEOGRAPHIC_DATA]" at bounding box center [191, 163] width 142 height 18
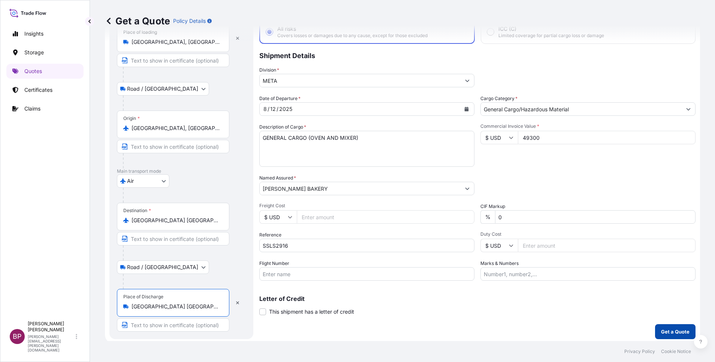
type input "[GEOGRAPHIC_DATA] [GEOGRAPHIC_DATA]"
click at [675, 331] on p "Get a Quote" at bounding box center [675, 331] width 28 height 7
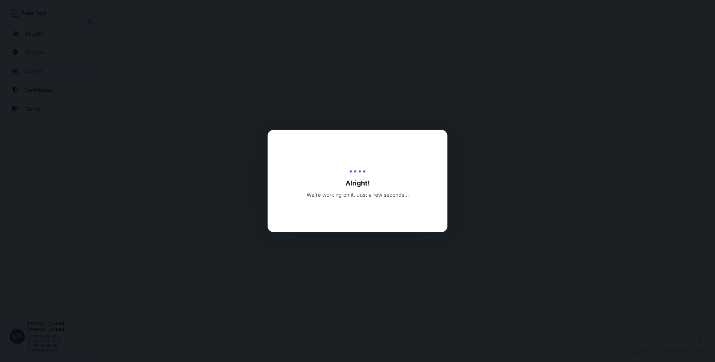
select select "Road / [GEOGRAPHIC_DATA]"
select select "Air"
select select "Road / [GEOGRAPHIC_DATA]"
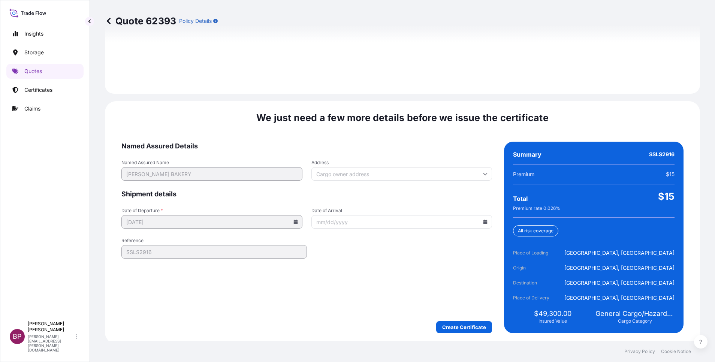
scroll to position [1111, 0]
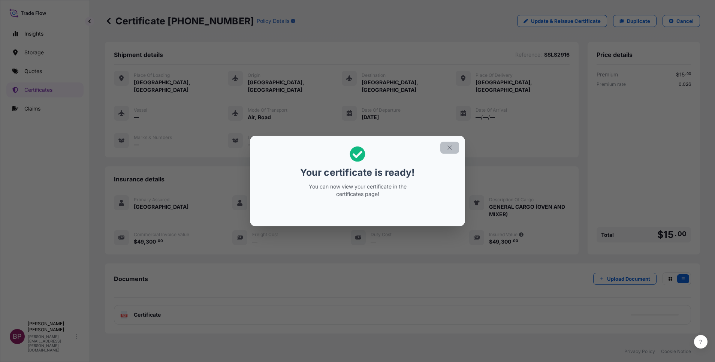
click at [448, 147] on icon "button" at bounding box center [449, 147] width 7 height 7
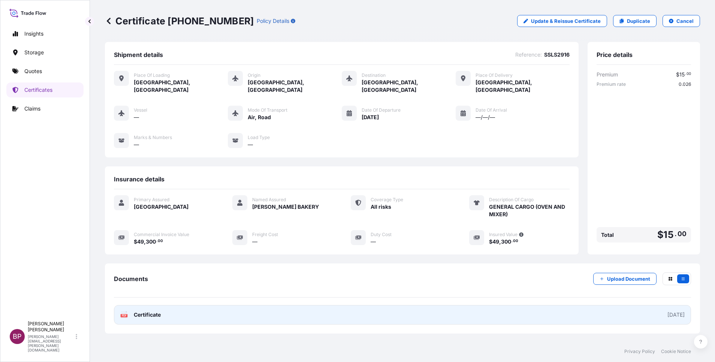
click at [154, 305] on link "PDF Certificate [DATE]" at bounding box center [402, 314] width 577 height 19
